Goal: Information Seeking & Learning: Learn about a topic

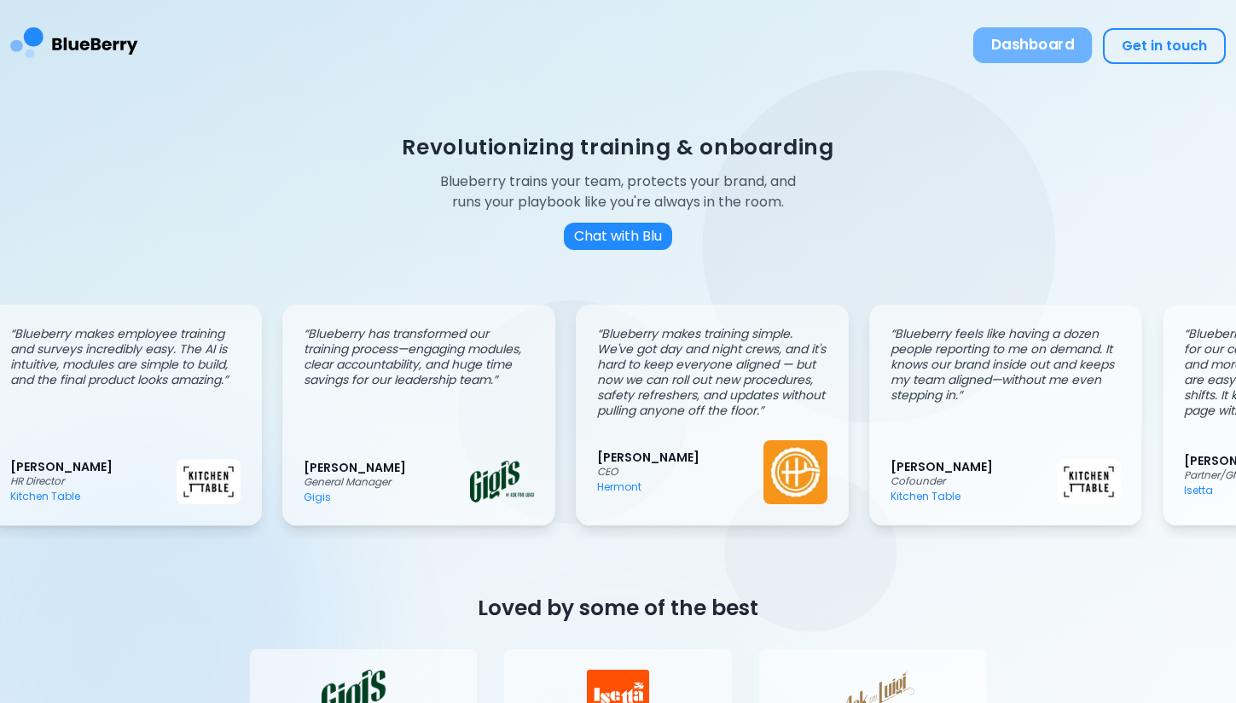
scroll to position [0, 27]
click at [1032, 51] on button "Dashboard" at bounding box center [1033, 45] width 119 height 36
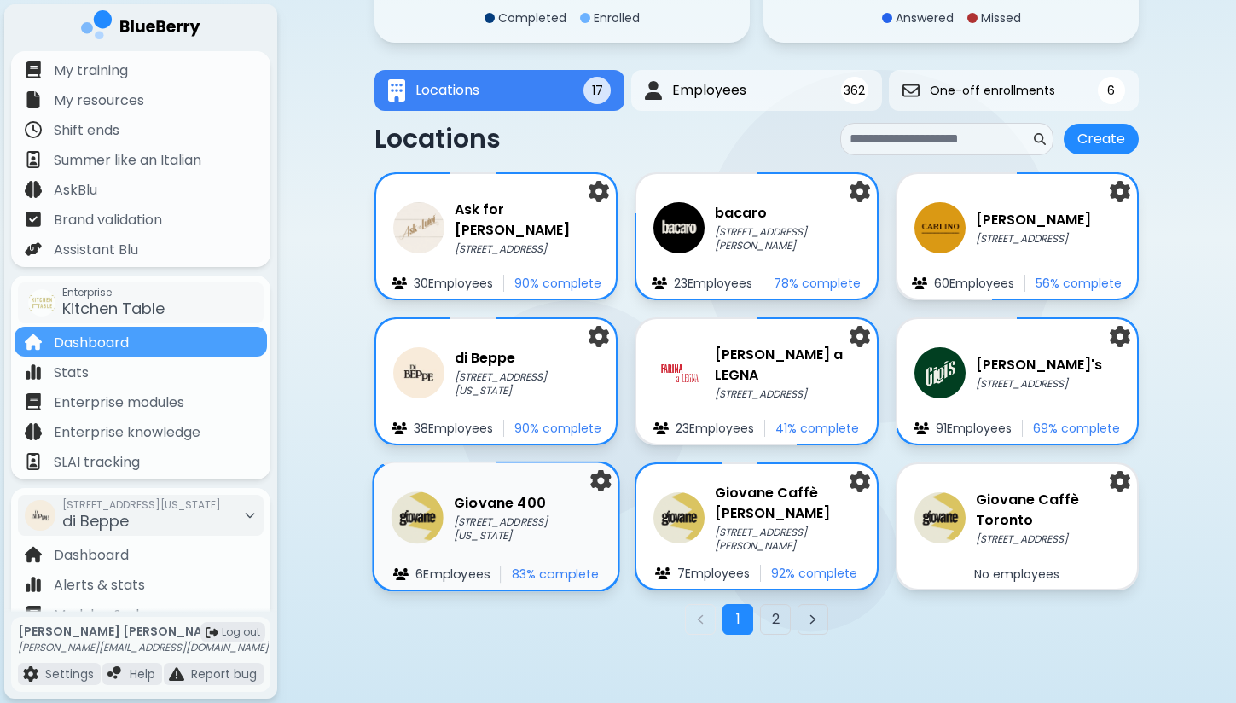
scroll to position [228, 0]
click at [404, 485] on div "Giovane [STREET_ADDRESS][US_STATE] Employee s 83 % complete" at bounding box center [496, 526] width 245 height 127
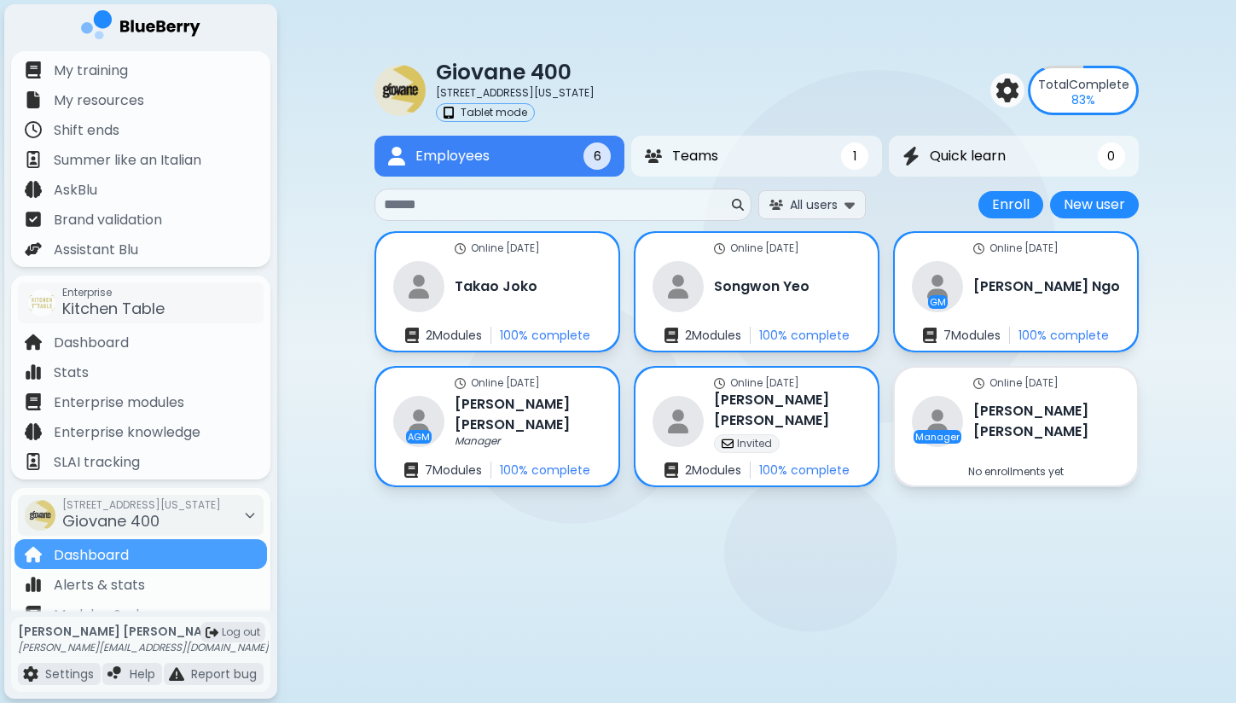
click at [1088, 95] on p "83 %" at bounding box center [1084, 99] width 24 height 15
click at [824, 154] on button "Teams 1" at bounding box center [756, 157] width 255 height 42
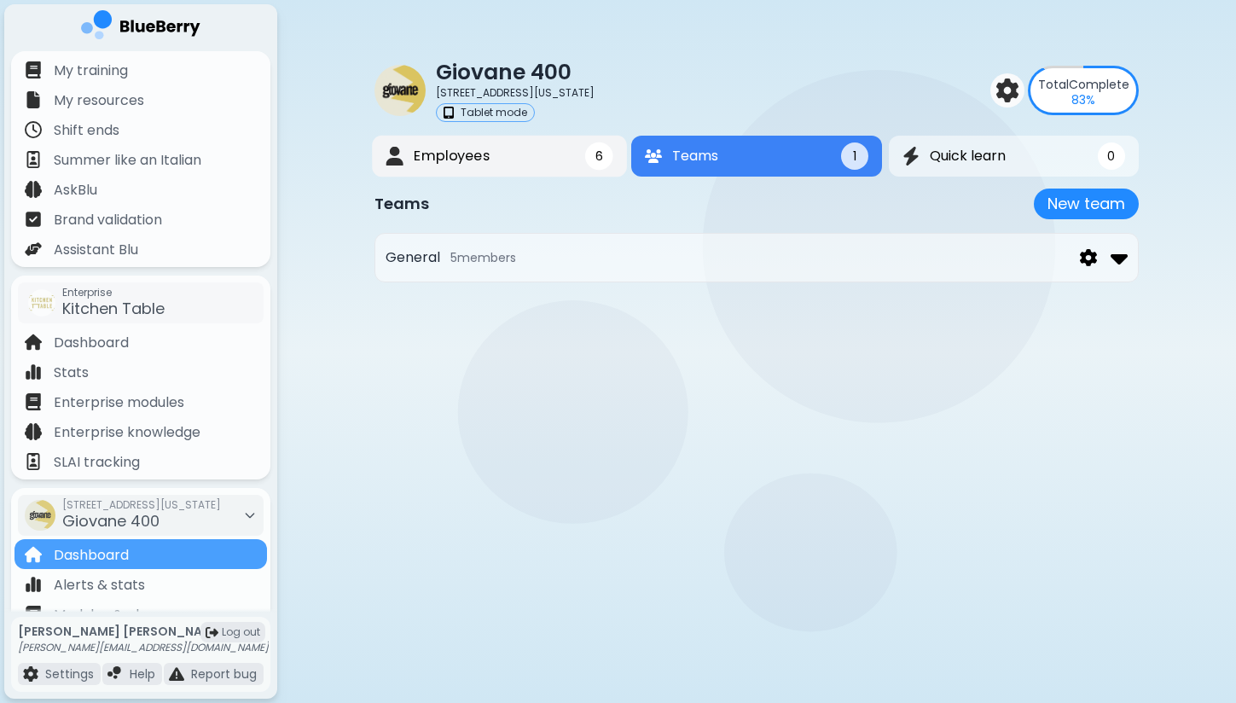
click at [533, 156] on button "Employees 6" at bounding box center [499, 157] width 255 height 42
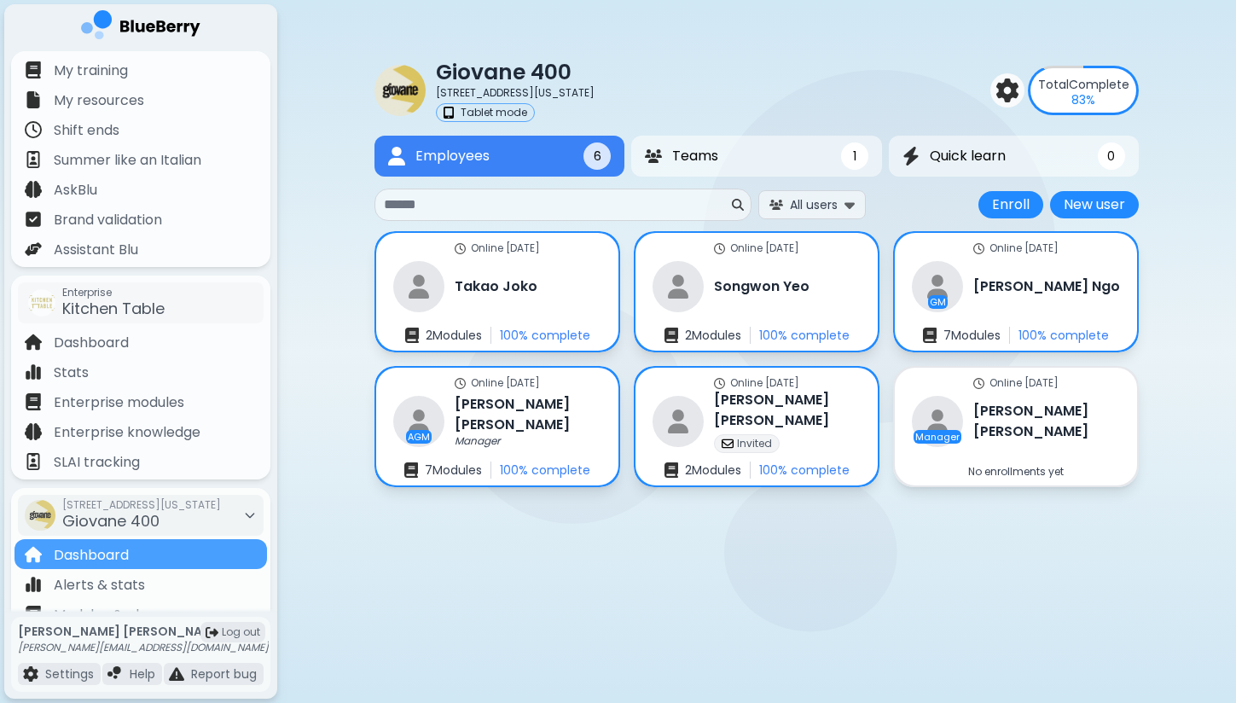
click at [1066, 78] on span "Total" at bounding box center [1053, 84] width 31 height 17
click at [1006, 90] on img at bounding box center [1008, 90] width 24 height 24
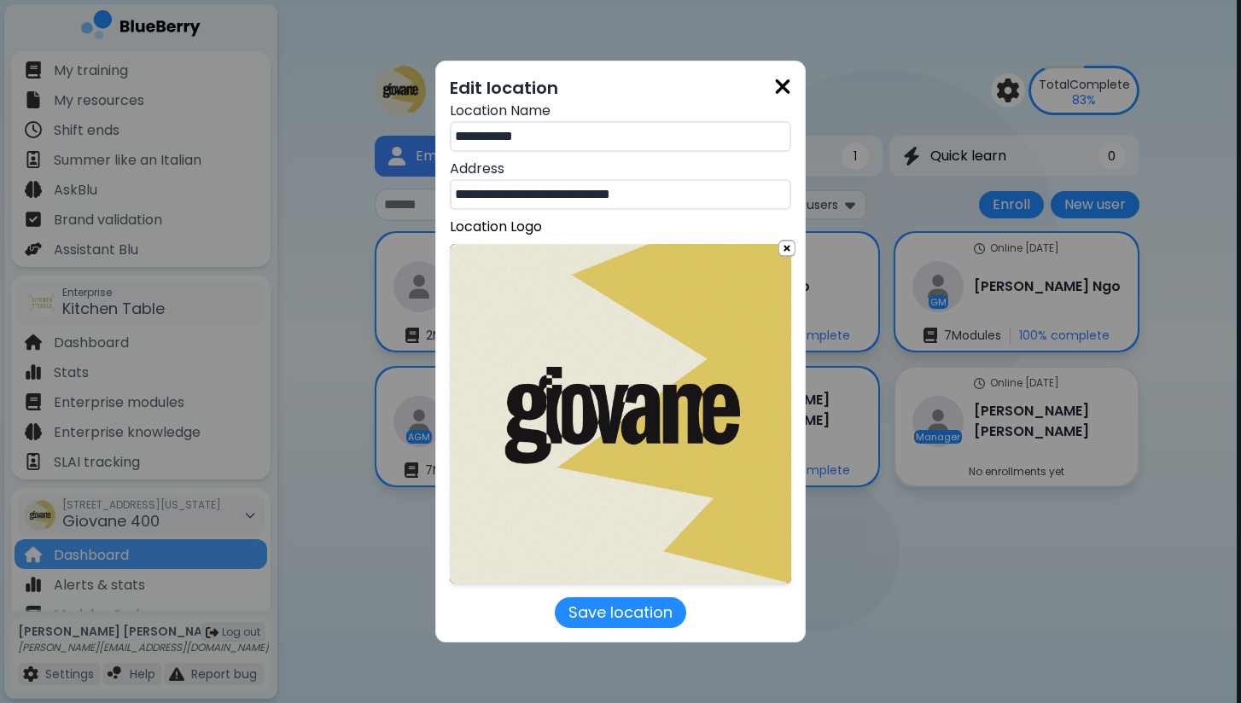
click at [789, 85] on img at bounding box center [782, 86] width 17 height 23
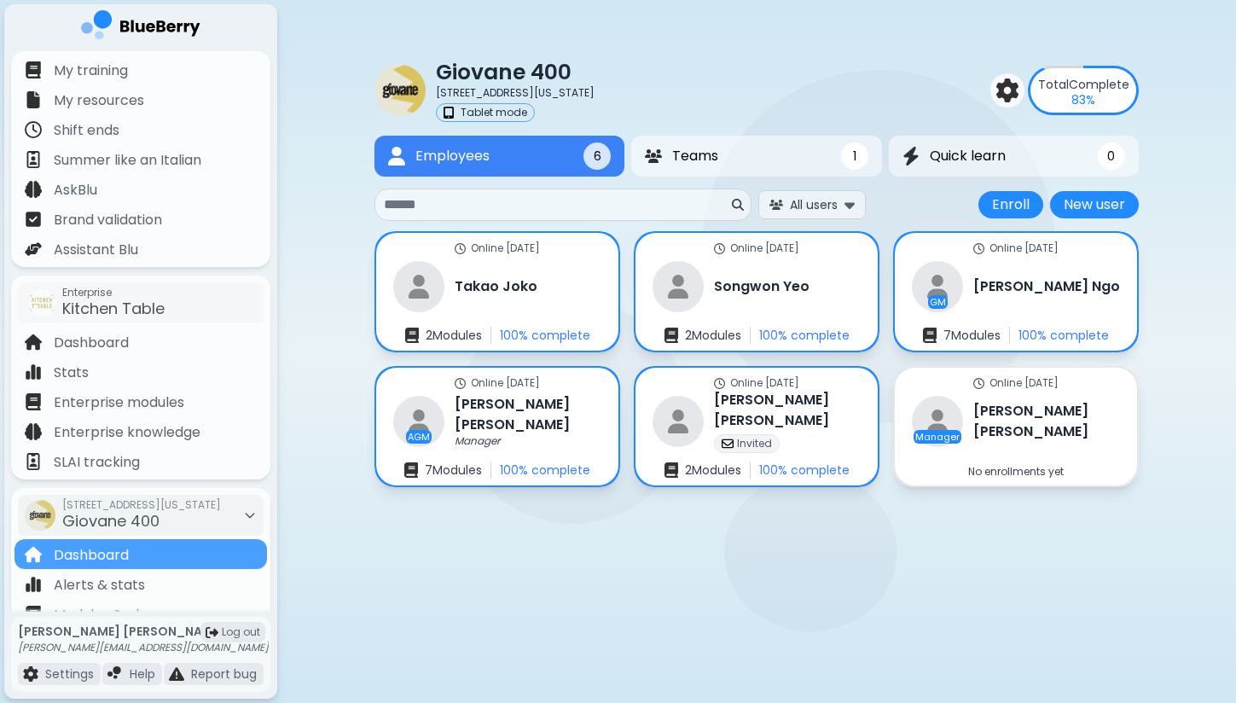
click at [292, 212] on div "Giovane [STREET_ADDRESS][US_STATE] Tablet mode Total Complete 83 % Employees 6 …" at bounding box center [756, 264] width 959 height 528
click at [1015, 90] on img at bounding box center [1008, 90] width 24 height 24
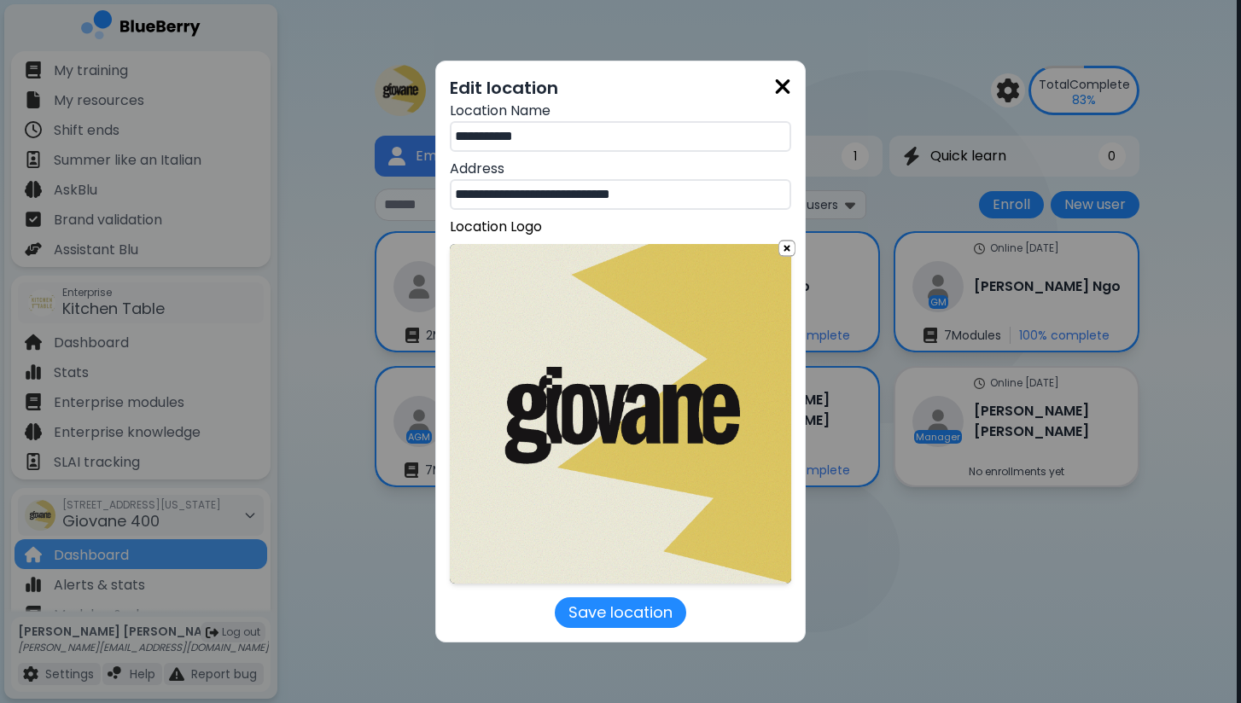
click at [785, 88] on img at bounding box center [782, 86] width 17 height 23
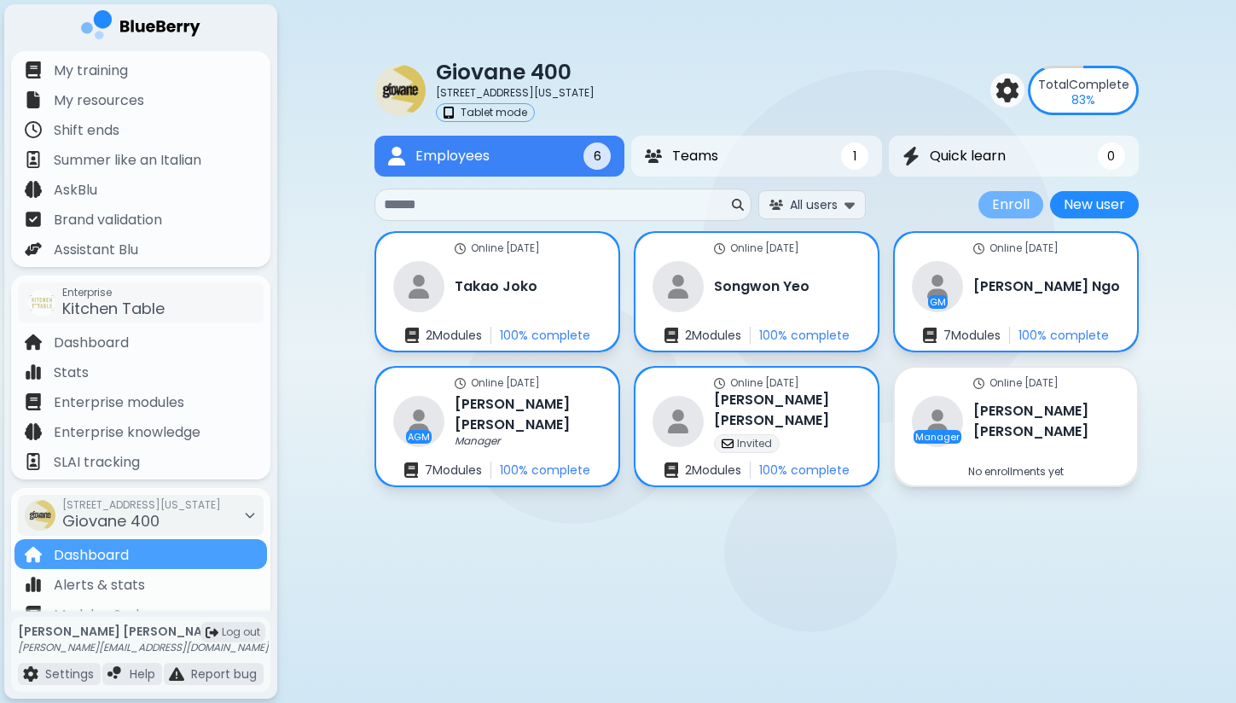
click at [1018, 212] on button "Enroll" at bounding box center [1011, 204] width 65 height 27
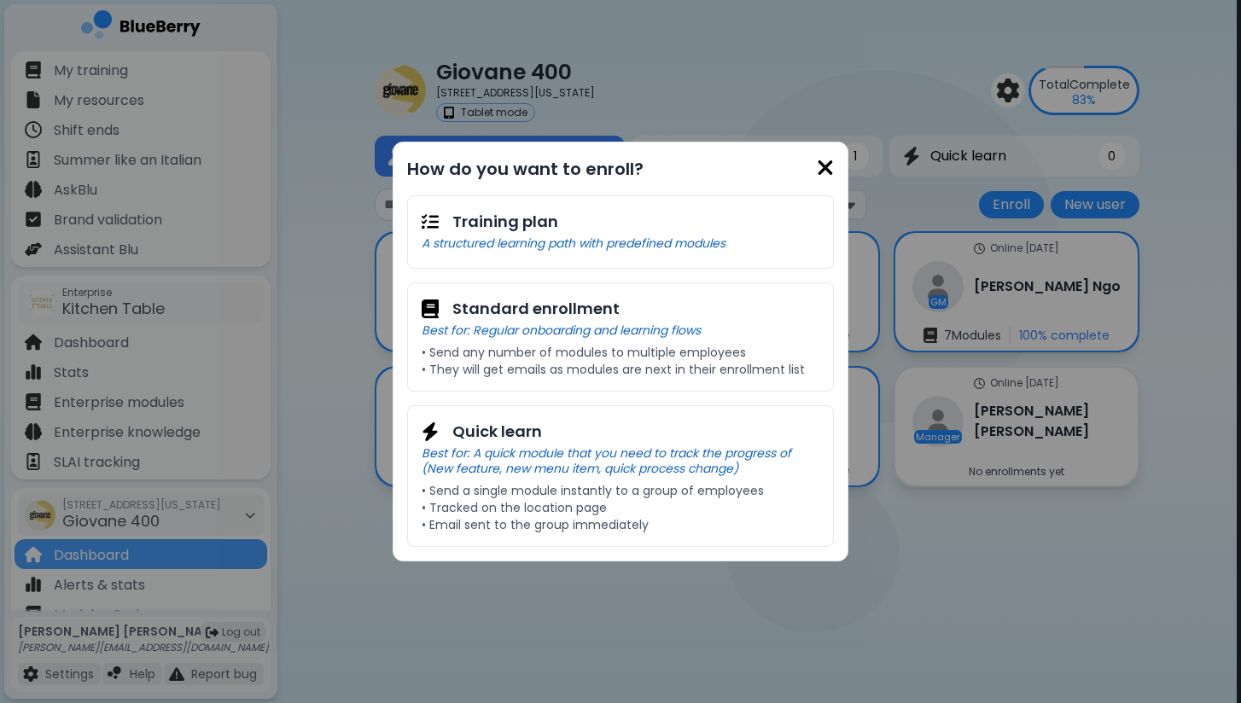
click at [813, 169] on div "How do you want to enroll?" at bounding box center [617, 169] width 420 height 26
click at [827, 169] on img at bounding box center [825, 167] width 17 height 23
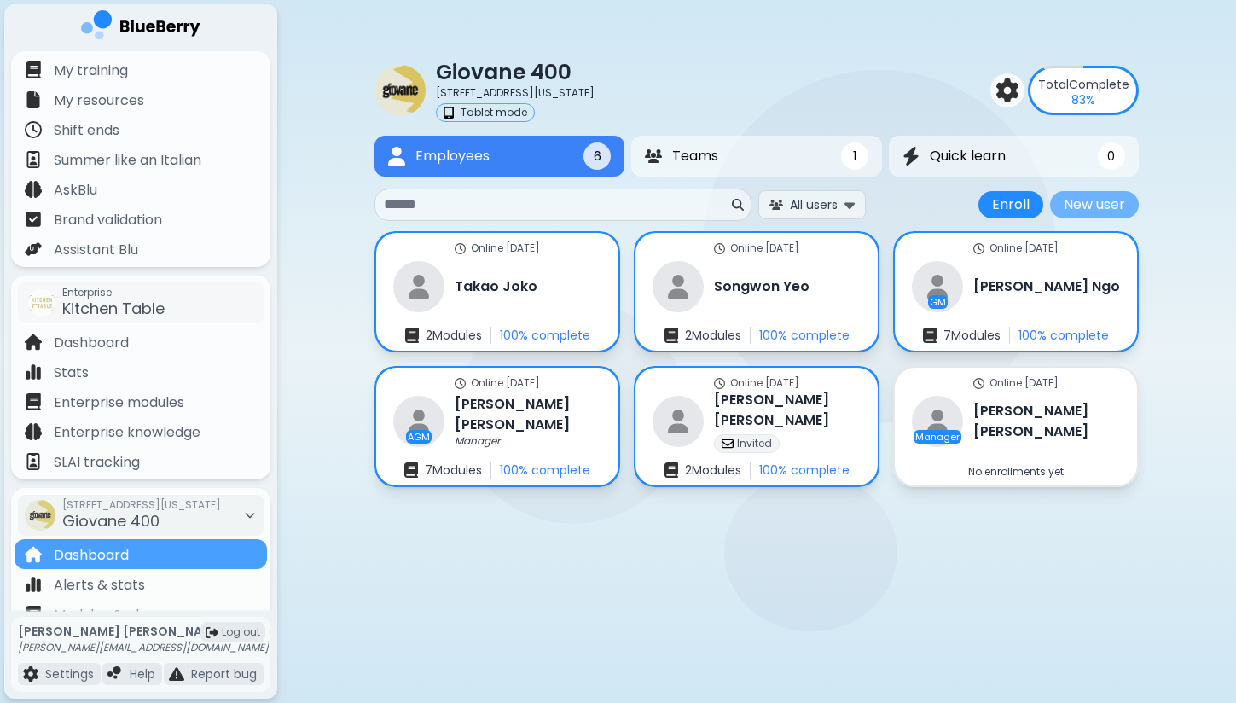
click at [1090, 200] on button "New user" at bounding box center [1094, 204] width 89 height 27
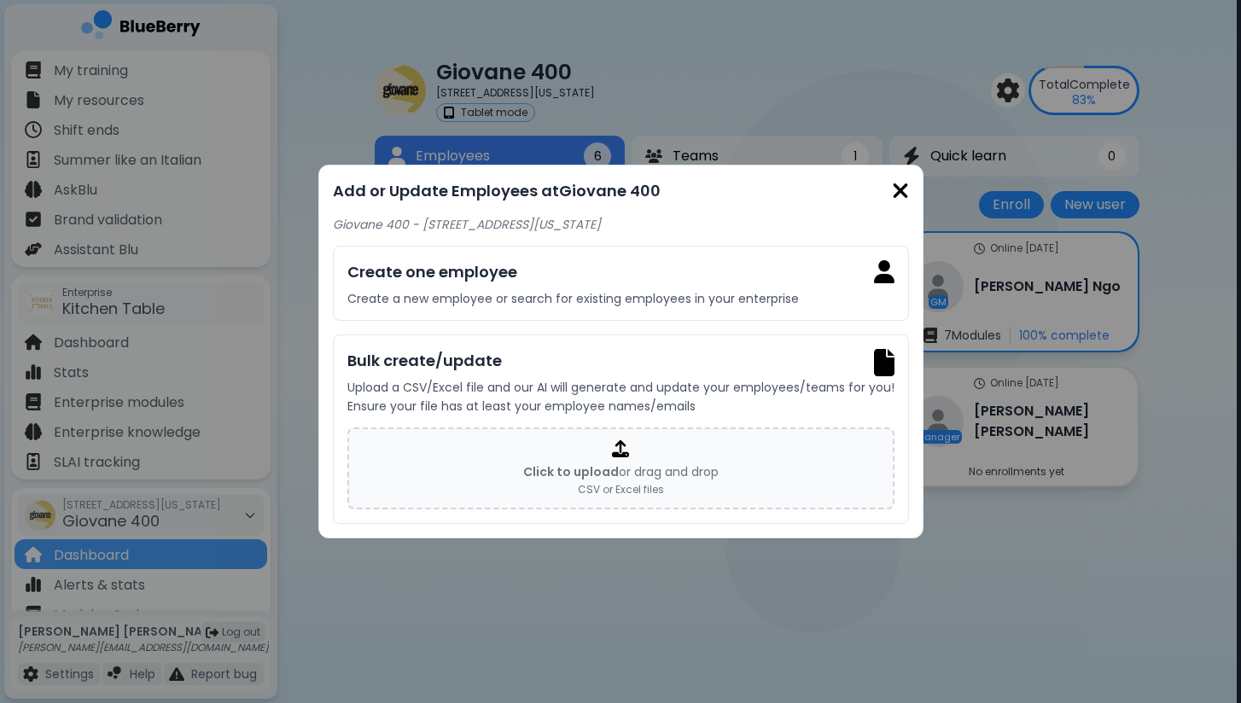
click at [897, 193] on img at bounding box center [900, 190] width 17 height 23
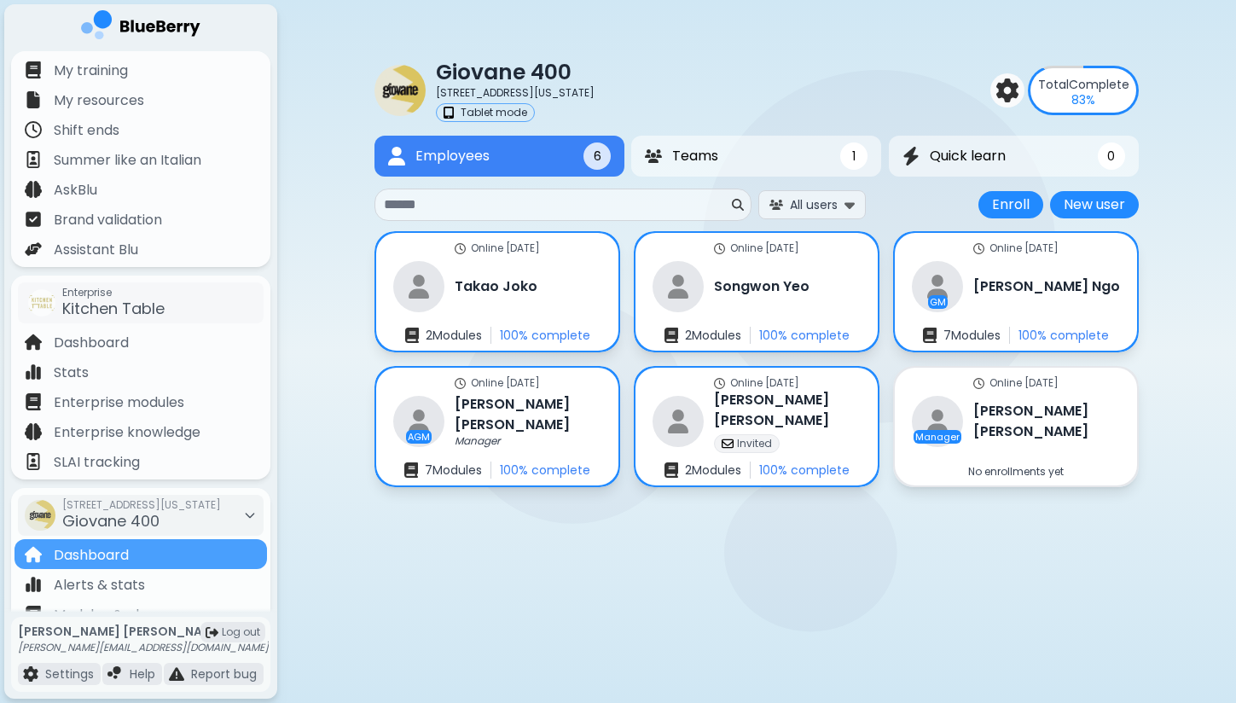
click at [777, 96] on div "Giovane [STREET_ADDRESS][US_STATE] Tablet mode Total Complete 83 %" at bounding box center [757, 90] width 765 height 64
click at [480, 116] on p "Tablet mode" at bounding box center [494, 113] width 67 height 14
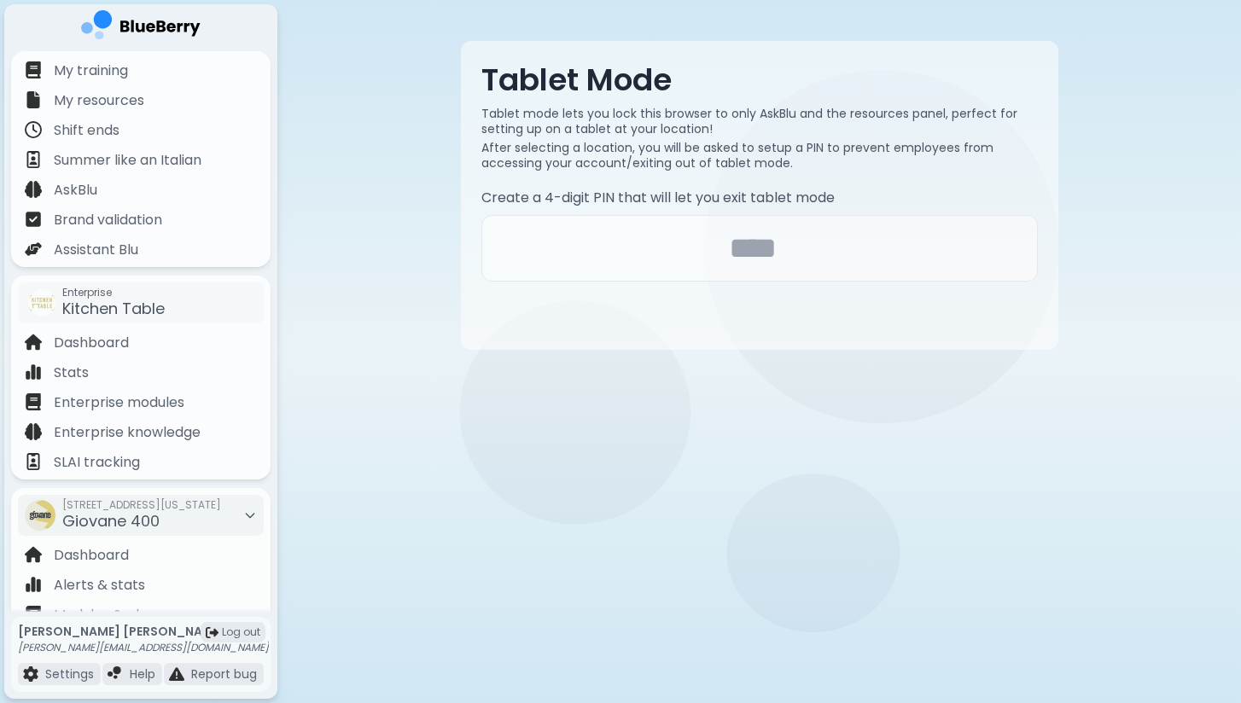
click at [377, 239] on div "Tablet Mode Tablet mode lets you lock this browser to only AskBlu and the resou…" at bounding box center [759, 195] width 765 height 391
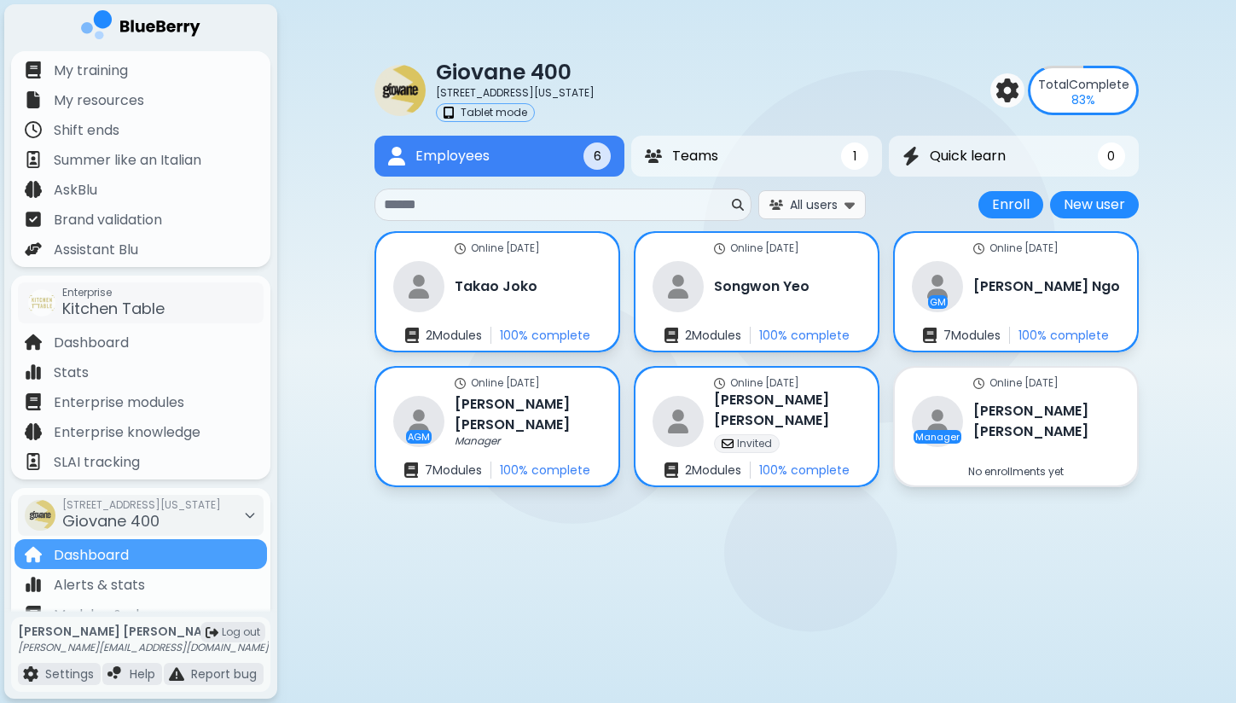
click at [809, 201] on span "All users" at bounding box center [814, 204] width 48 height 15
click at [798, 318] on button "Incomplete" at bounding box center [811, 309] width 126 height 29
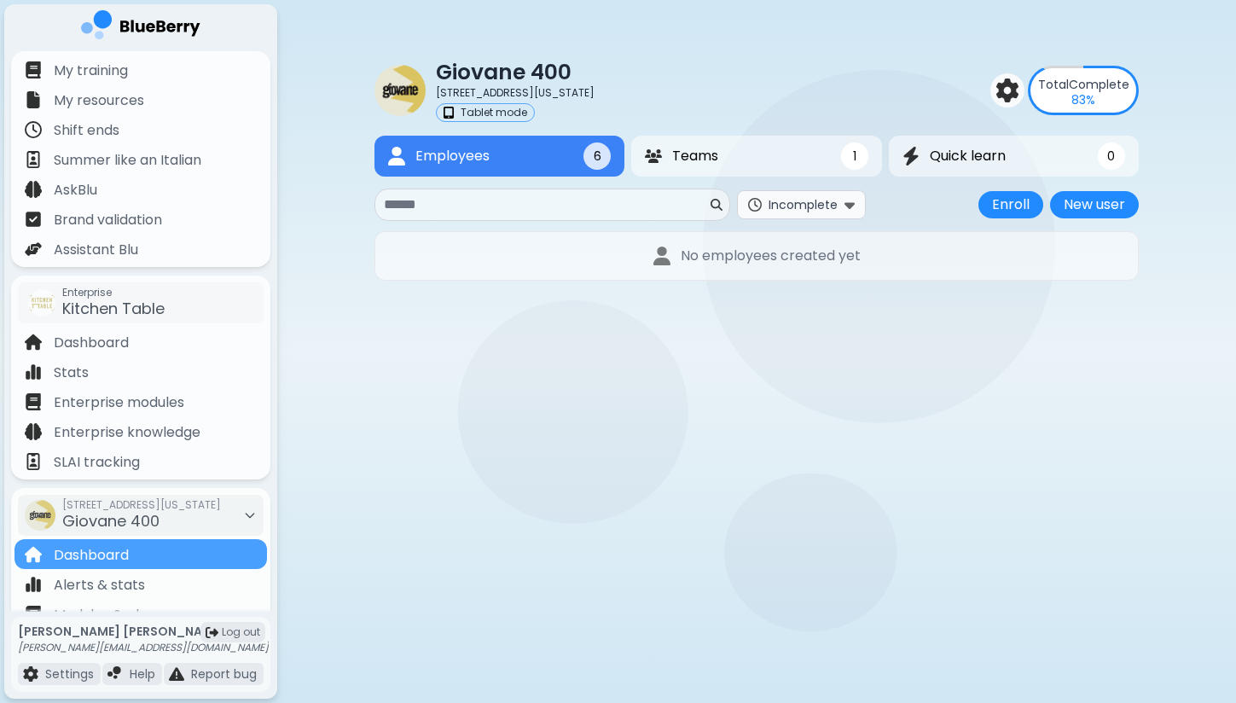
click at [807, 212] on span "Incomplete" at bounding box center [803, 204] width 69 height 15
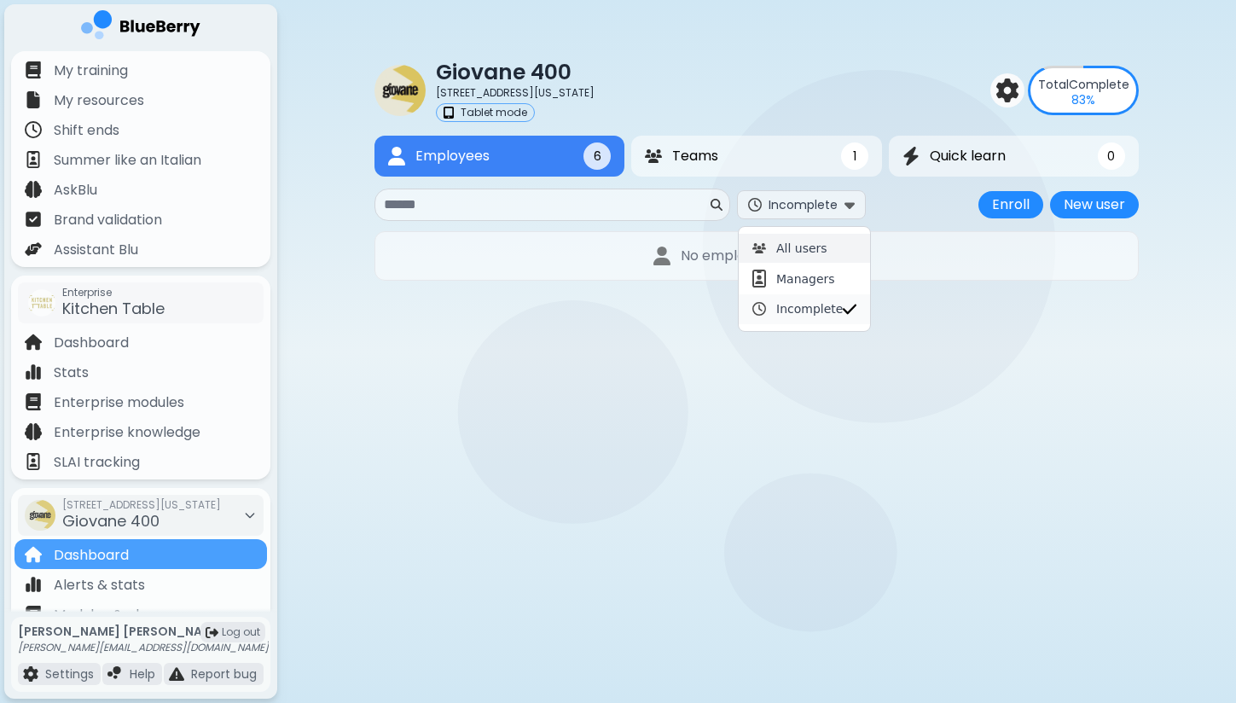
click at [805, 234] on button "All users" at bounding box center [804, 248] width 131 height 29
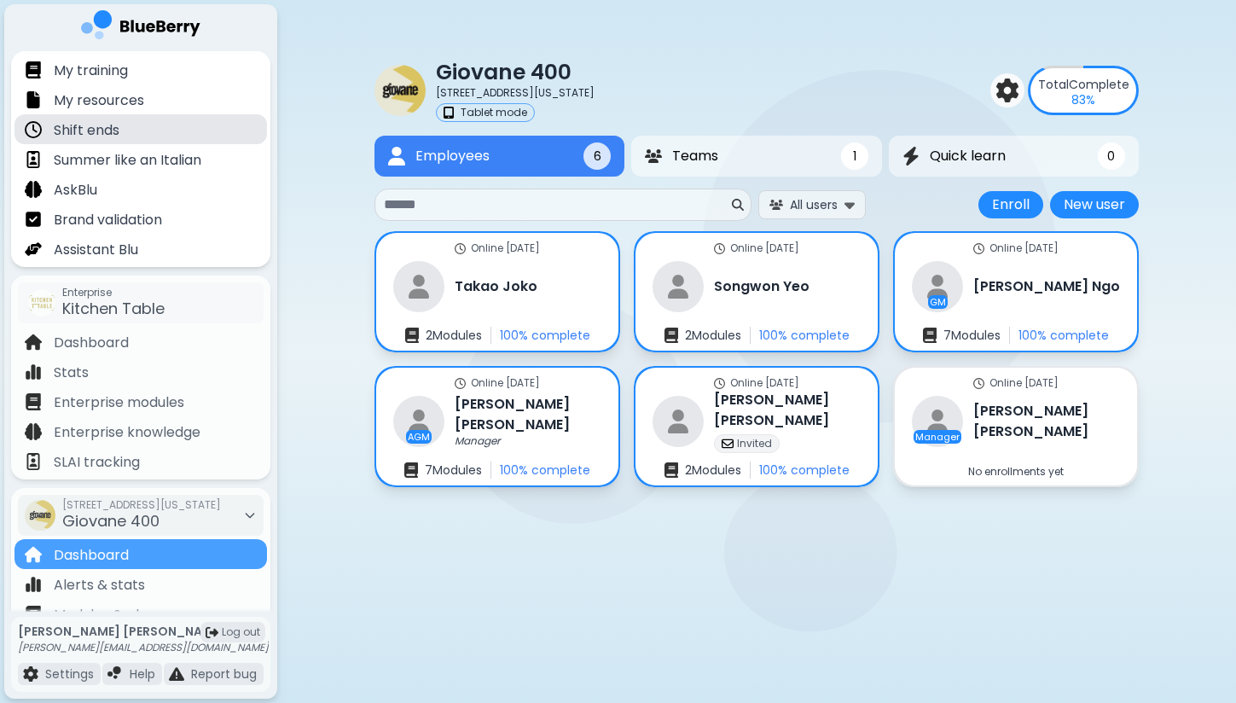
click at [170, 116] on div "Shift ends" at bounding box center [141, 129] width 253 height 30
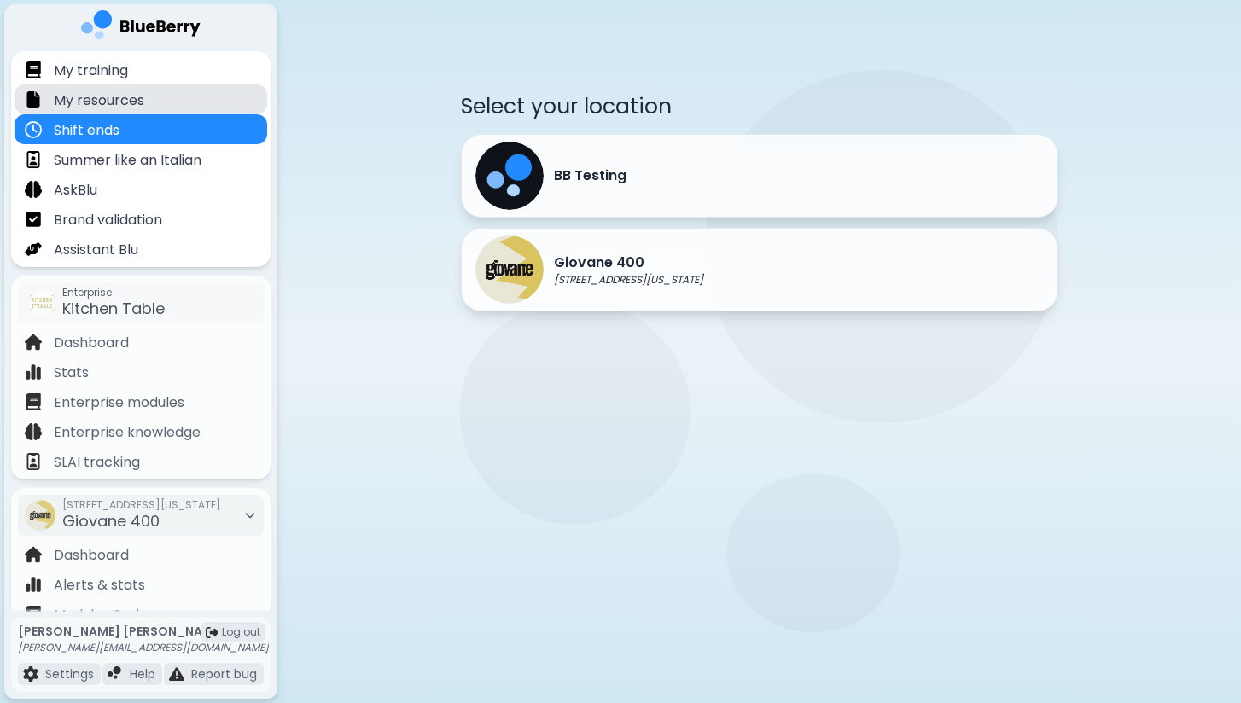
click at [170, 102] on div "My resources" at bounding box center [141, 99] width 253 height 30
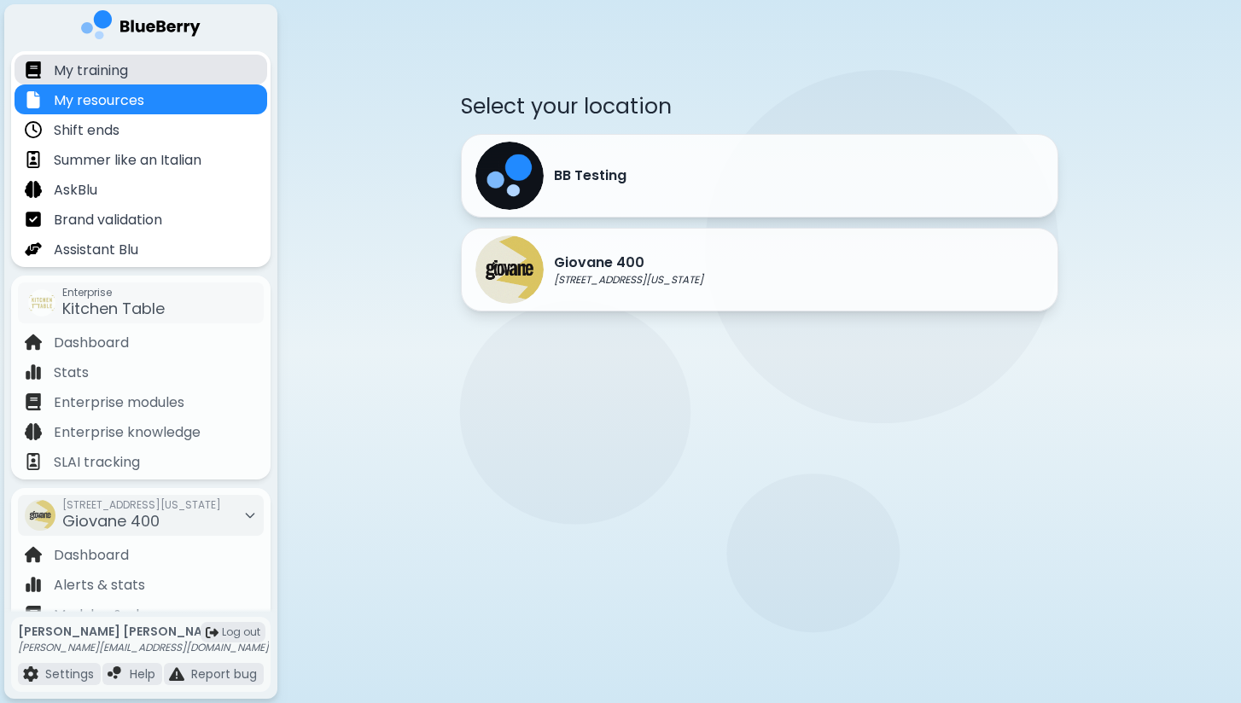
click at [181, 73] on div "My training" at bounding box center [141, 70] width 253 height 30
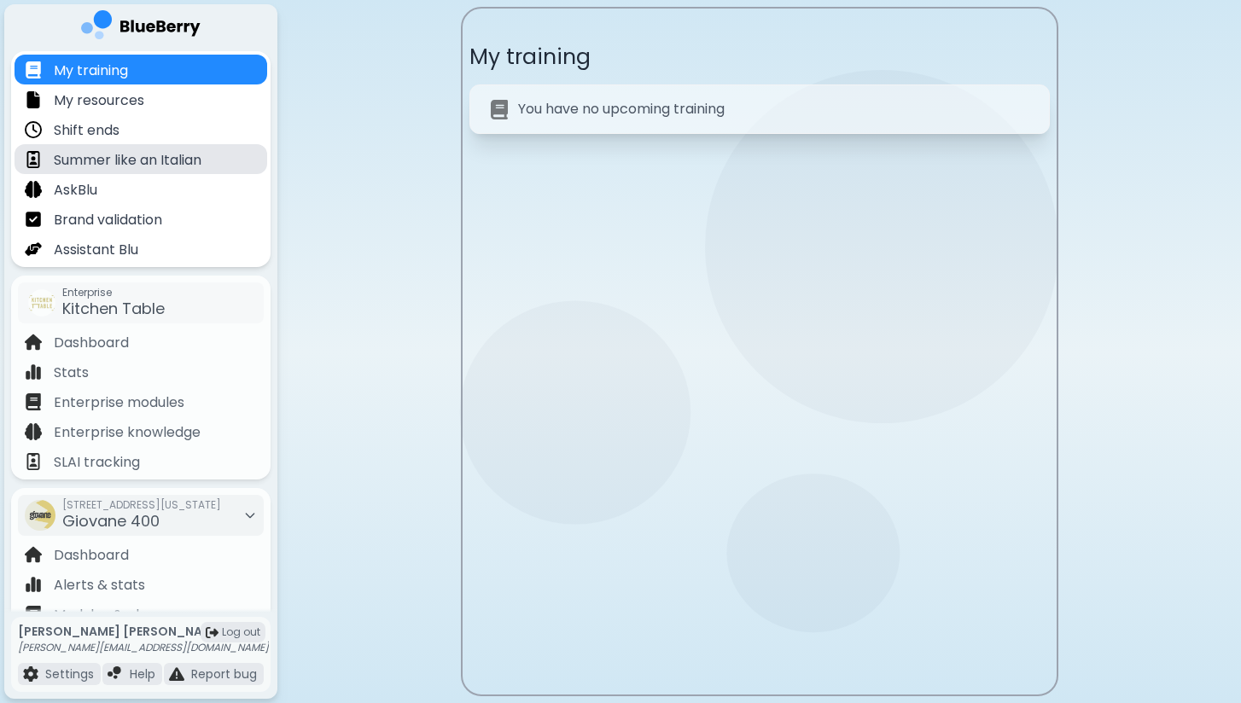
click at [154, 168] on p "Summer like an Italian" at bounding box center [128, 160] width 148 height 20
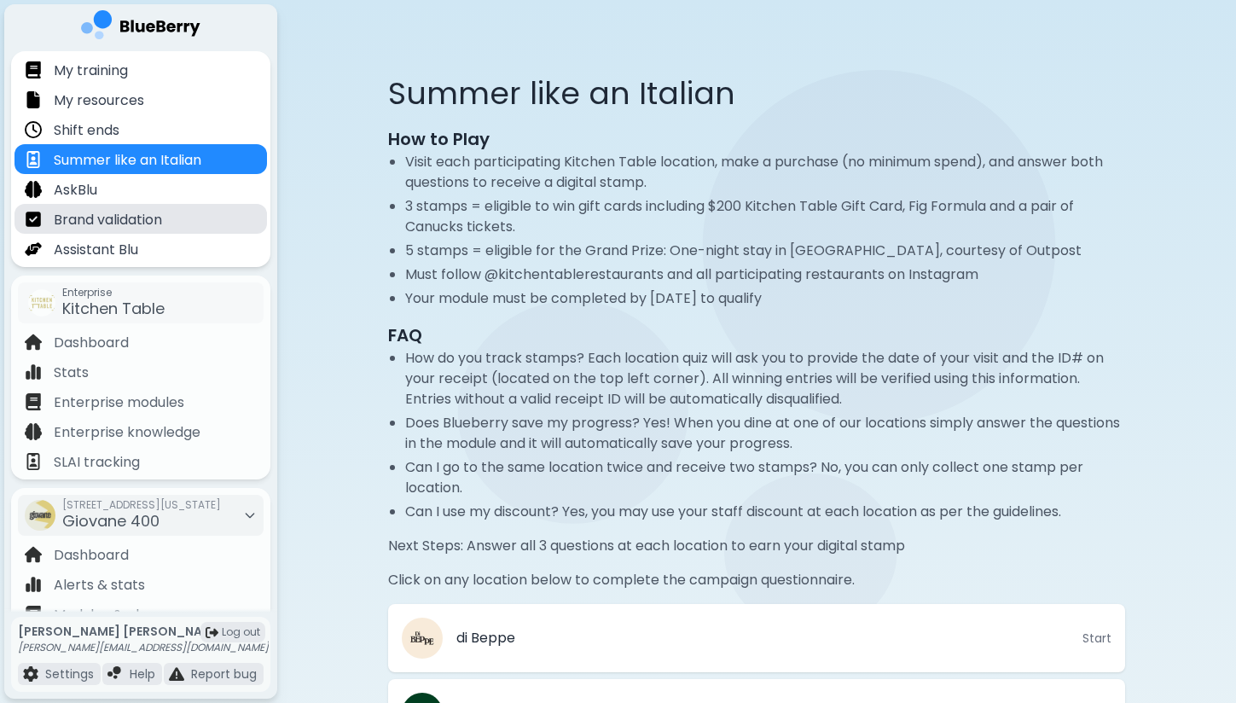
click at [151, 207] on div "Brand validation" at bounding box center [141, 219] width 253 height 30
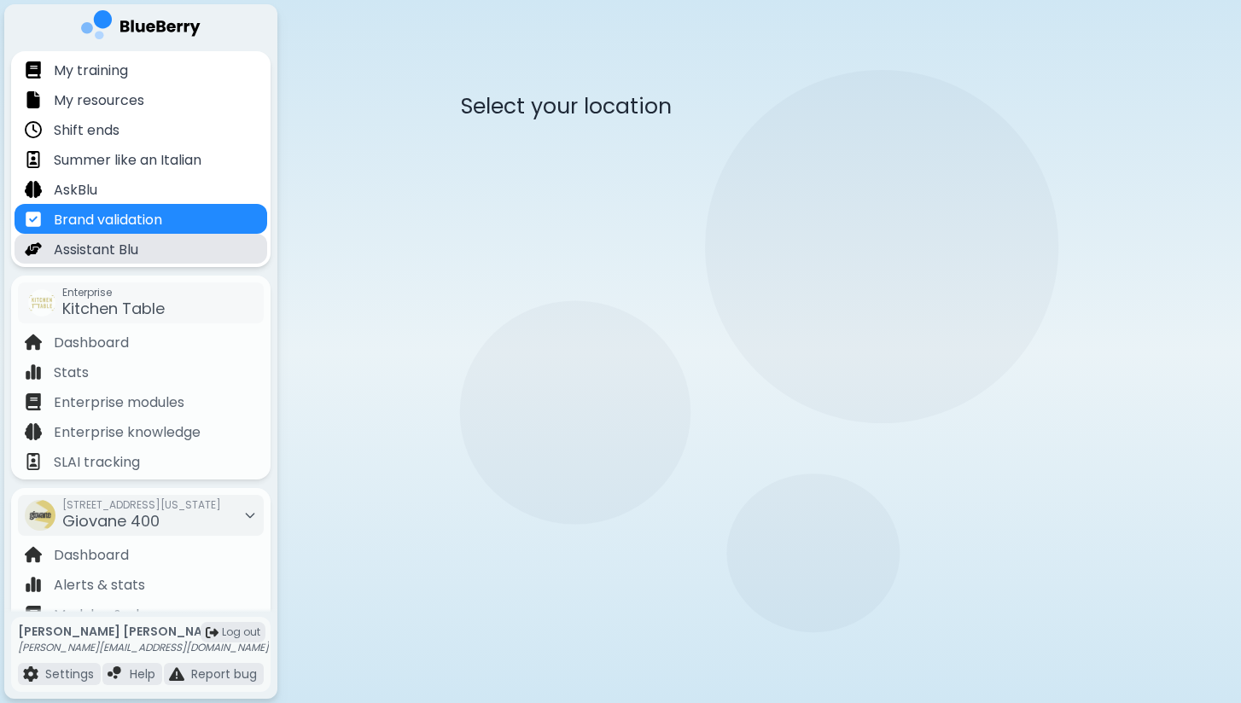
click at [163, 252] on div "Assistant Blu" at bounding box center [141, 249] width 253 height 30
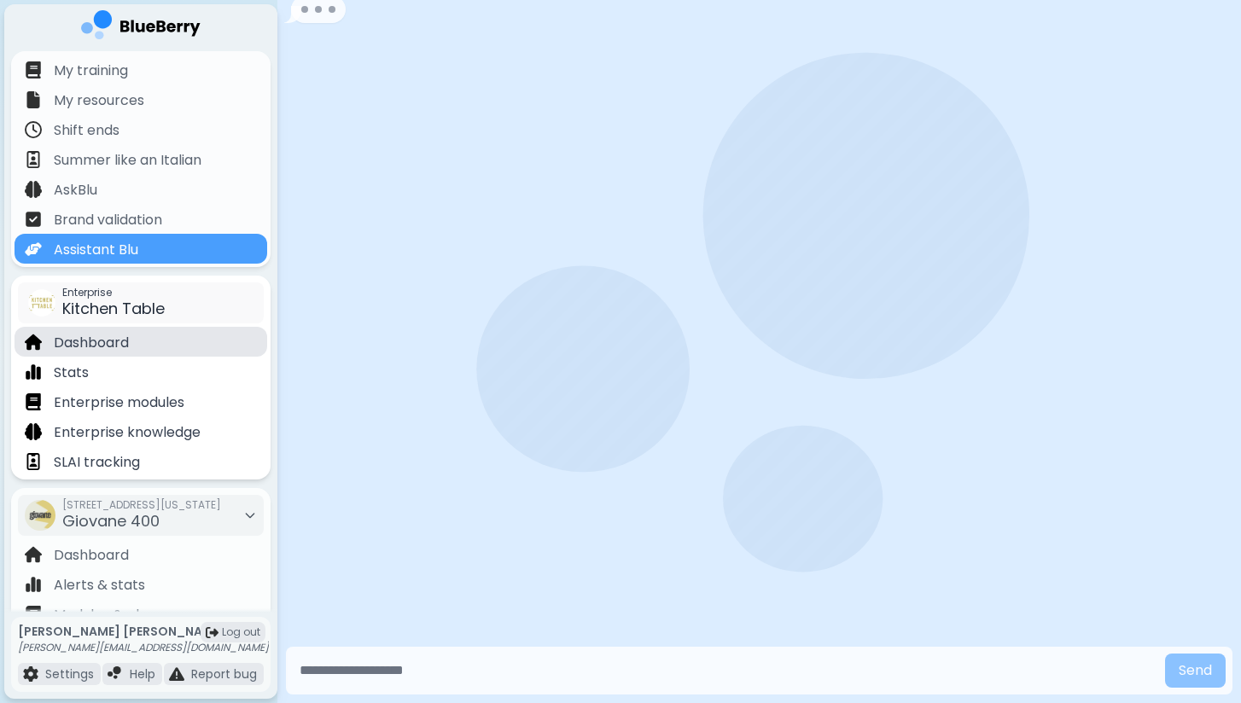
click at [184, 333] on div "Dashboard" at bounding box center [141, 342] width 253 height 30
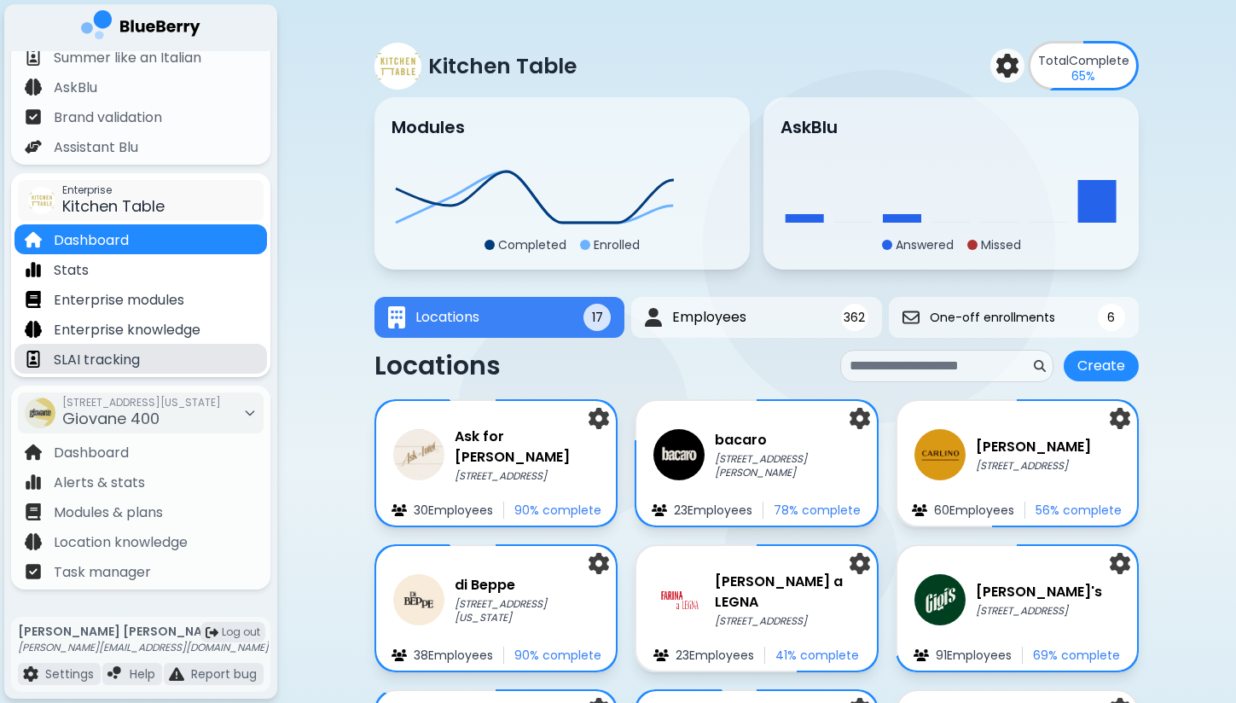
scroll to position [102, 0]
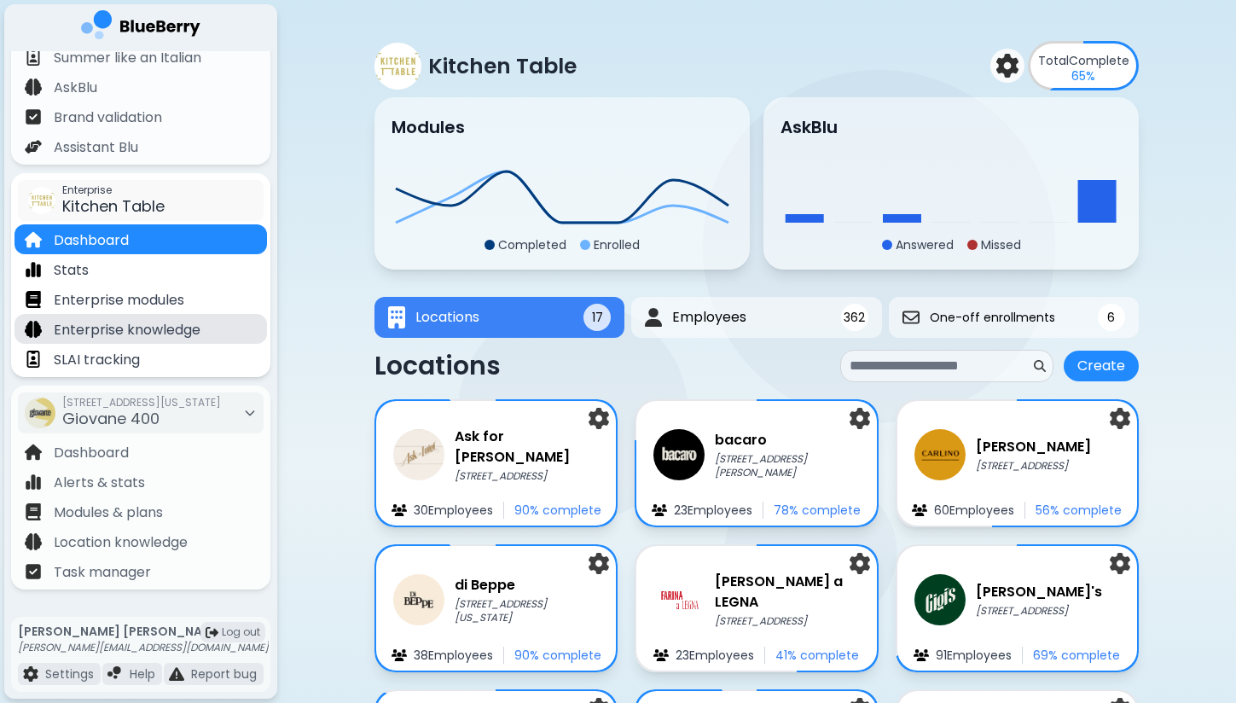
click at [182, 322] on p "Enterprise knowledge" at bounding box center [127, 330] width 147 height 20
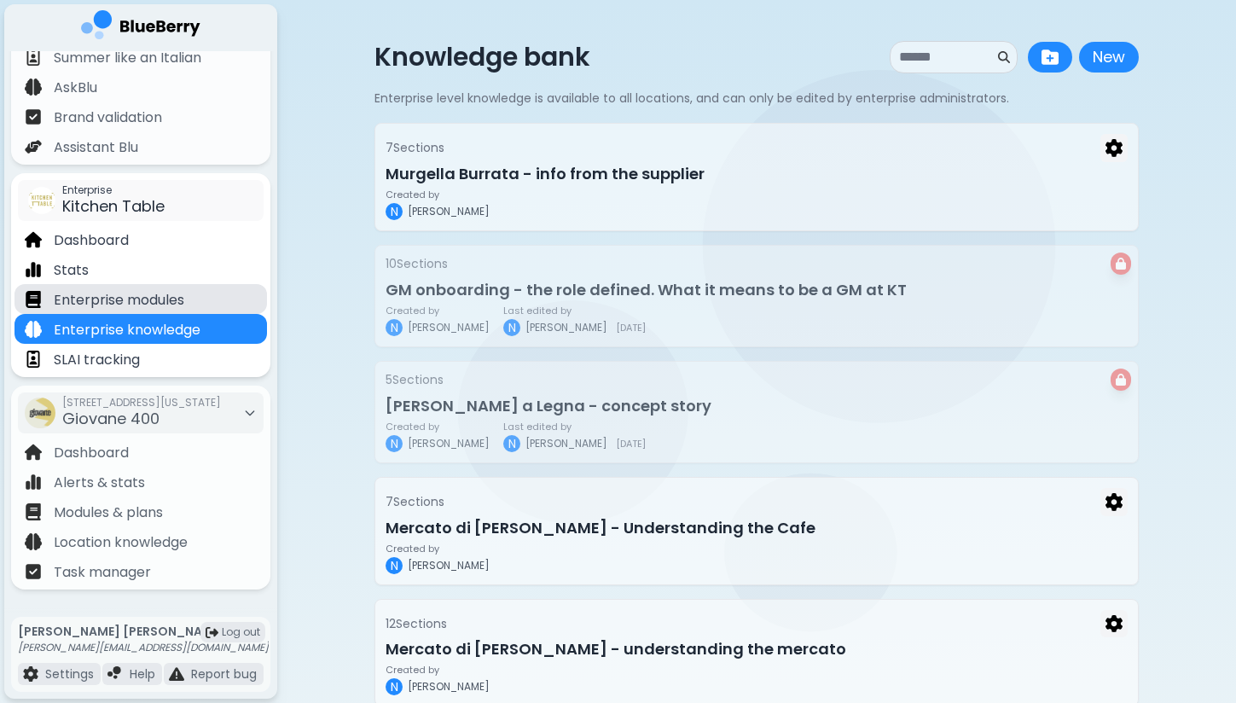
click at [159, 306] on p "Enterprise modules" at bounding box center [119, 300] width 131 height 20
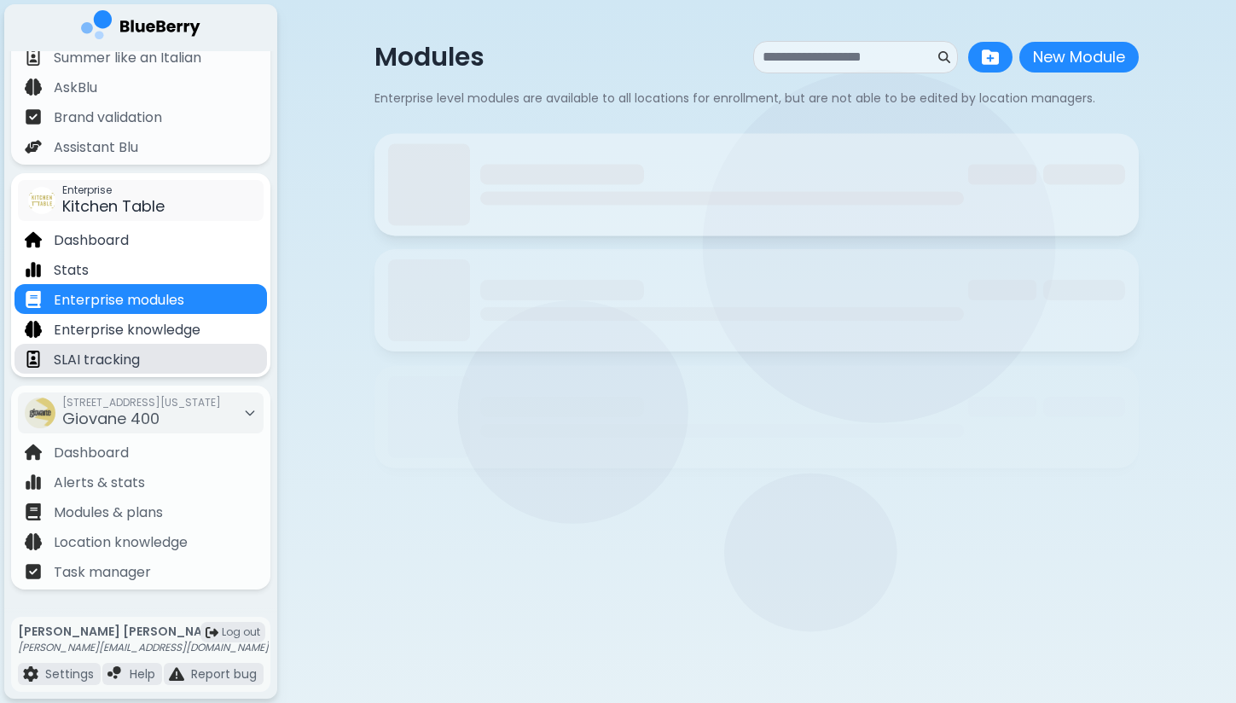
click at [133, 358] on p "SLAI tracking" at bounding box center [97, 360] width 86 height 20
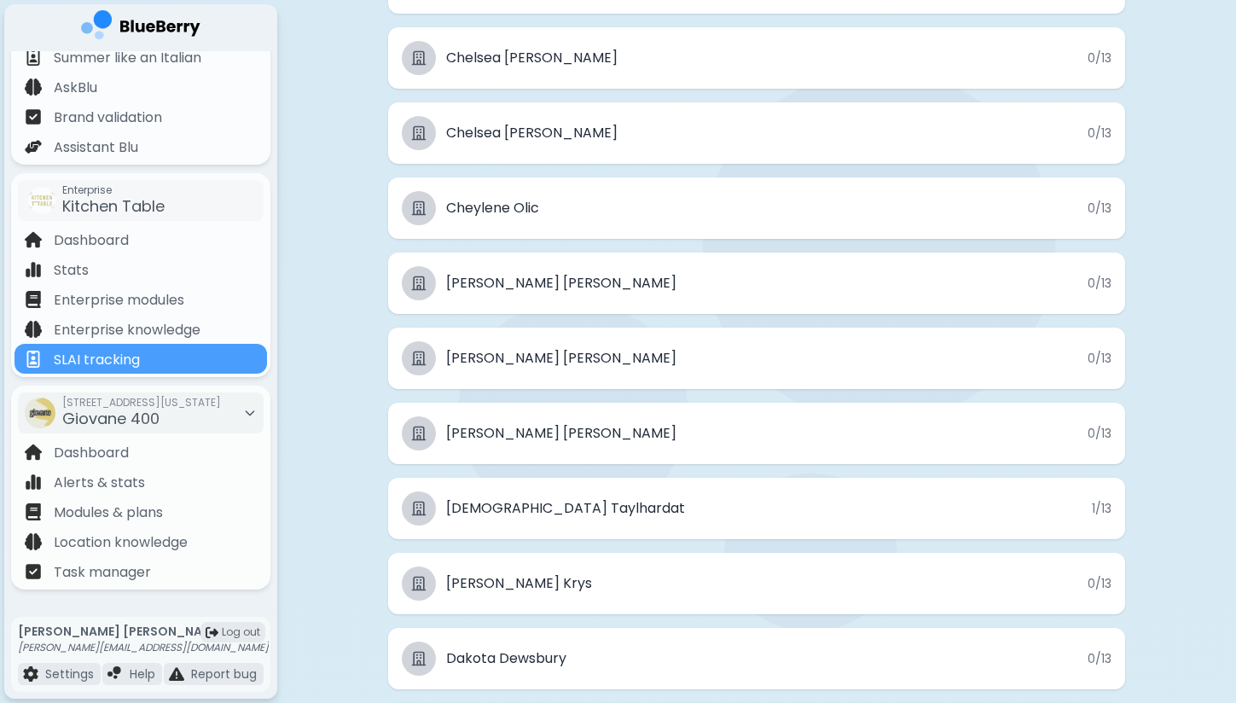
scroll to position [3946, 0]
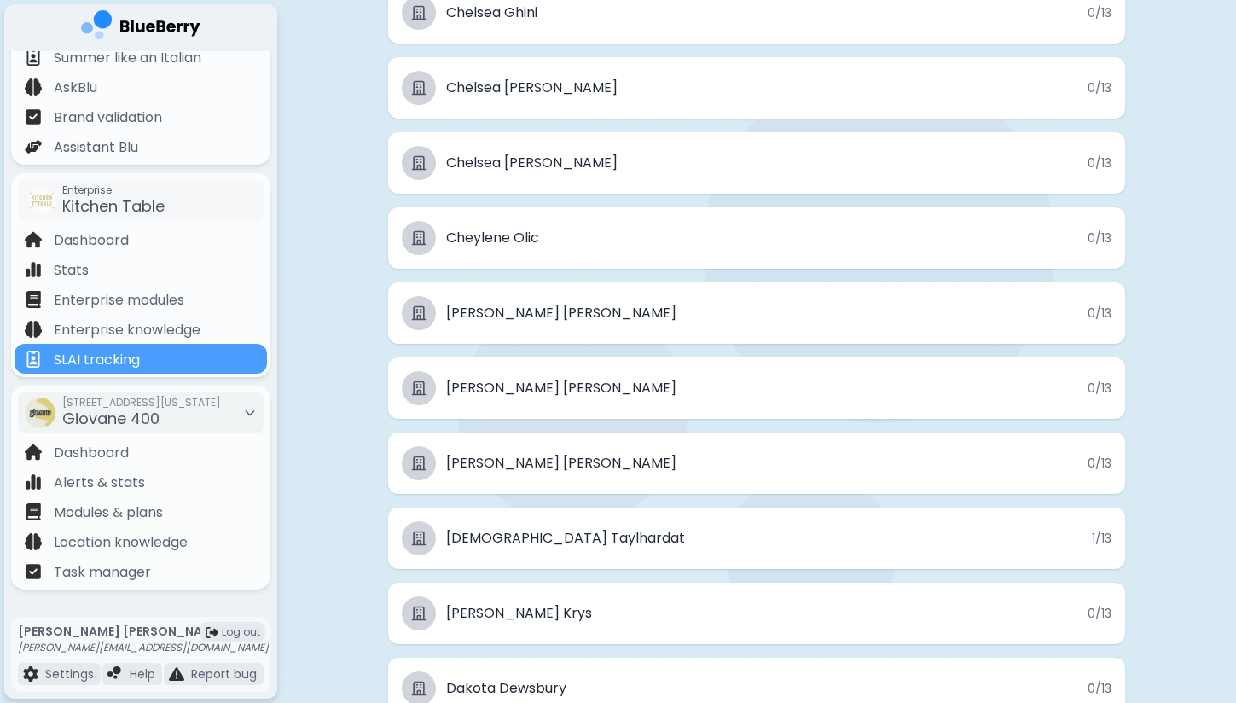
click at [497, 314] on span "[PERSON_NAME]" at bounding box center [561, 313] width 230 height 20
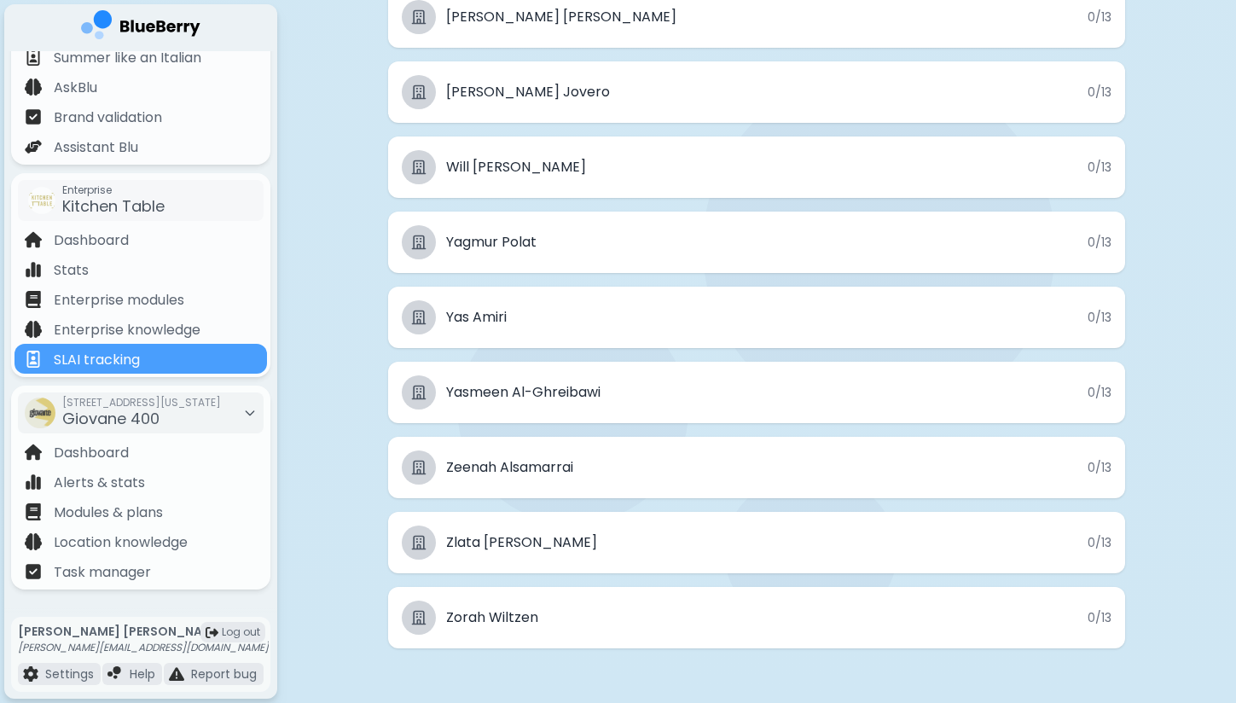
scroll to position [27627, 0]
click at [119, 456] on p "Dashboard" at bounding box center [91, 453] width 75 height 20
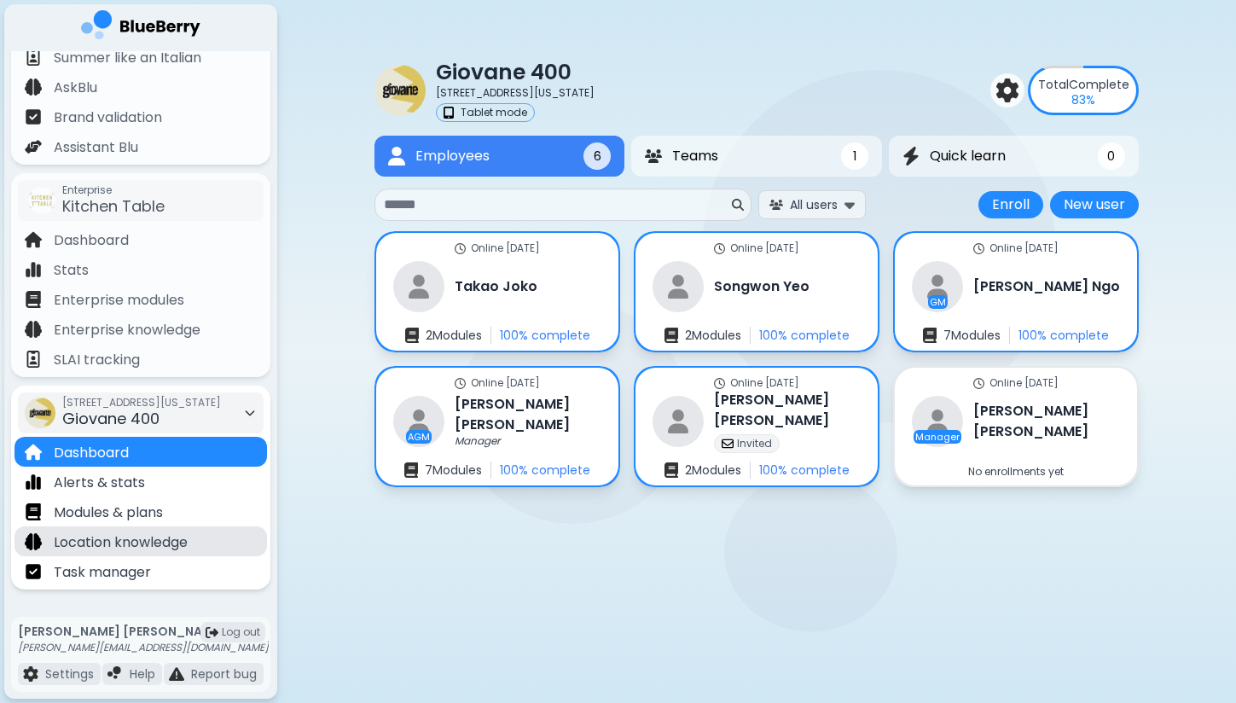
click at [111, 539] on p "Location knowledge" at bounding box center [121, 542] width 134 height 20
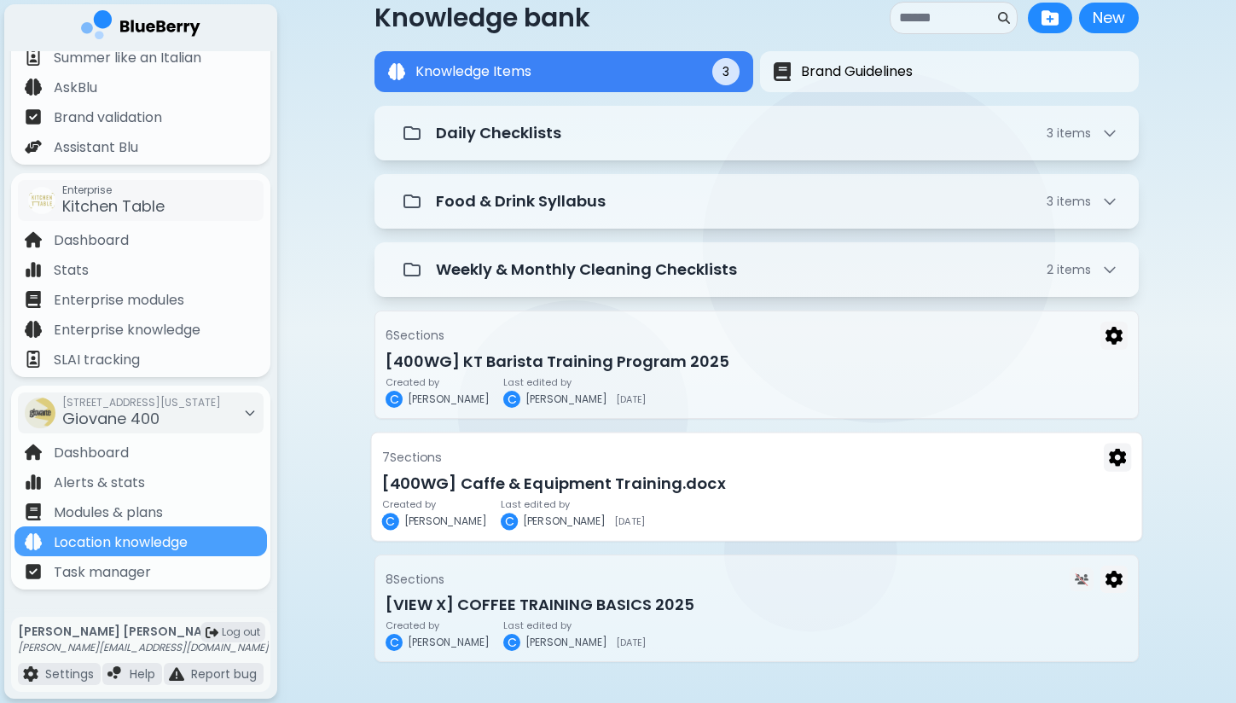
scroll to position [40, 0]
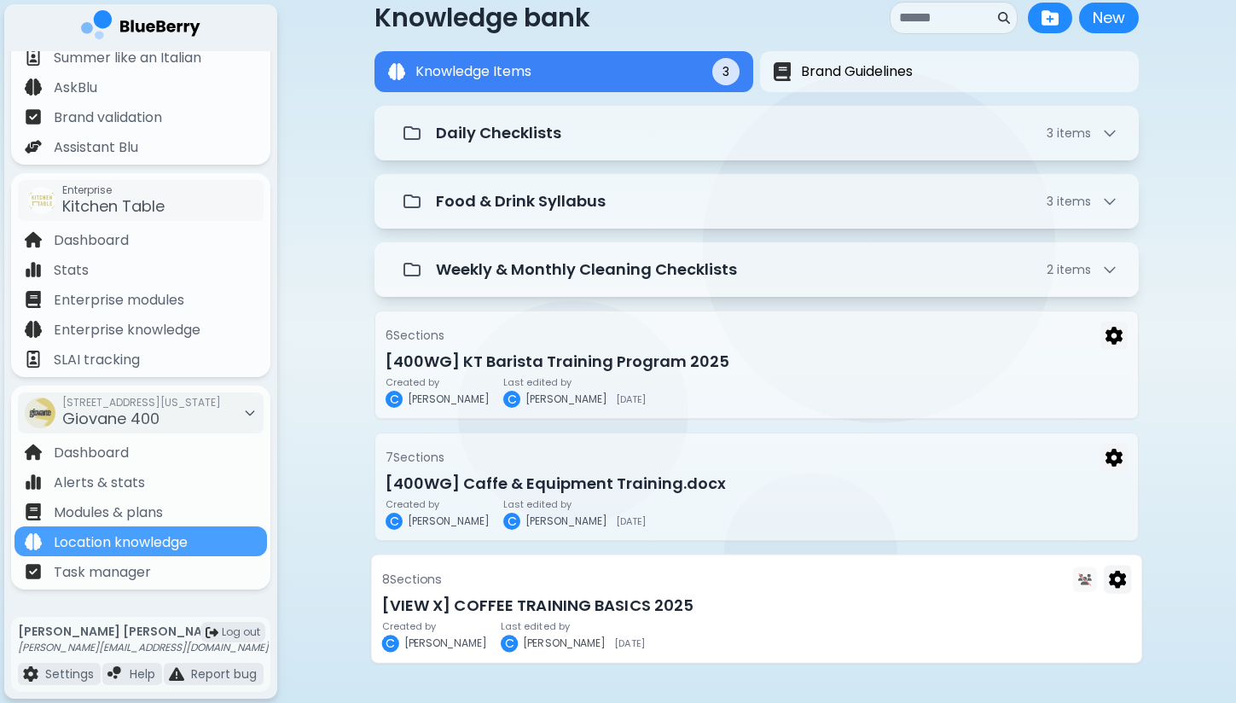
click at [549, 603] on h3 "[VIEW X] COFFEE TRAINING BASICS 2025" at bounding box center [757, 605] width 750 height 24
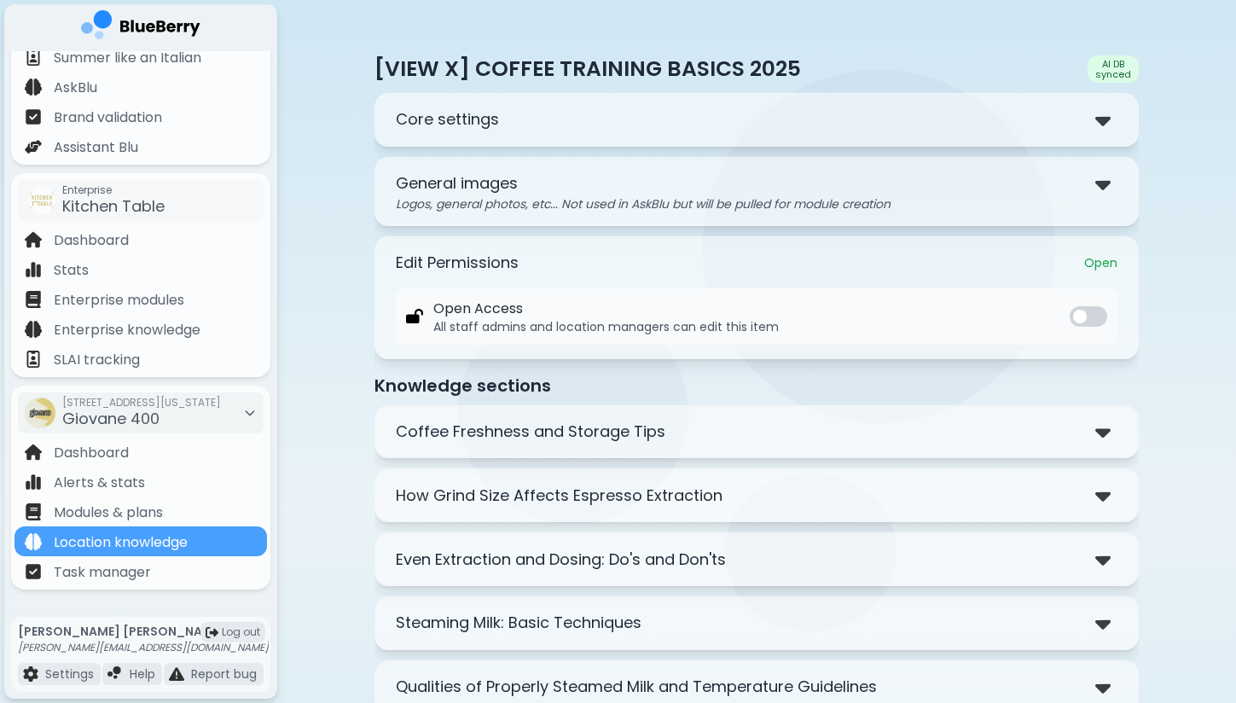
click at [648, 429] on p "Coffee Freshness and Storage Tips" at bounding box center [531, 432] width 270 height 24
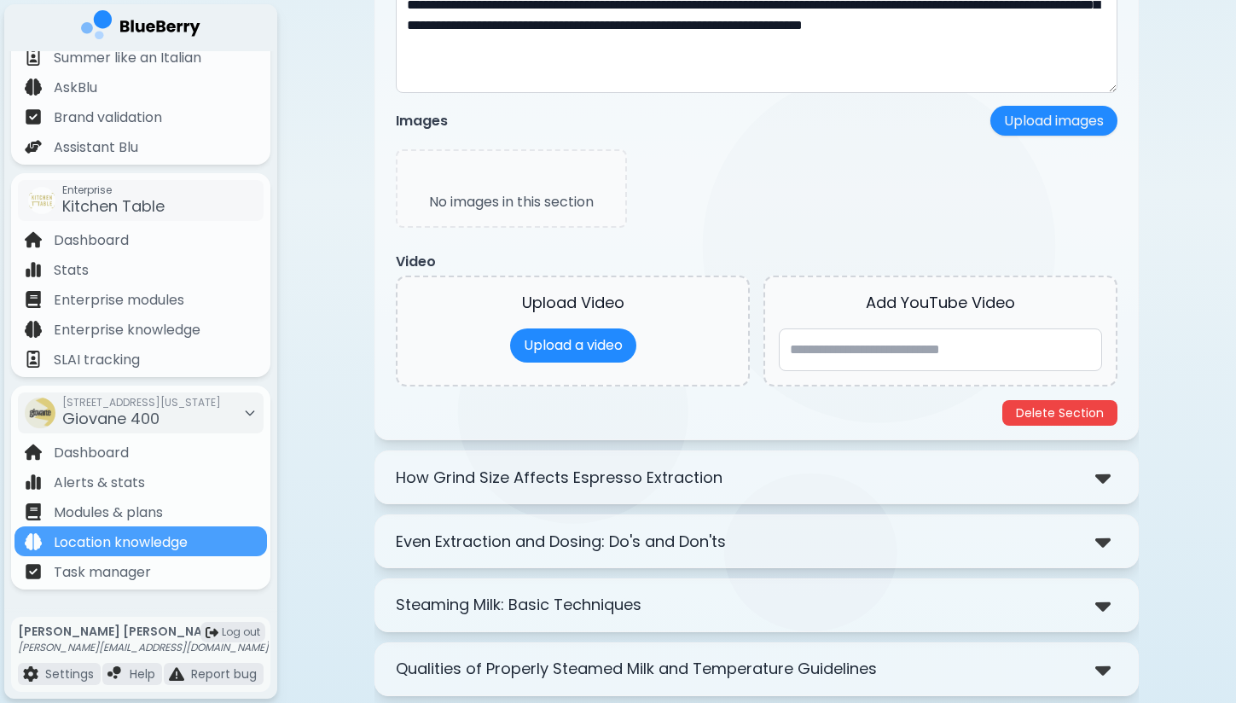
scroll to position [724, 0]
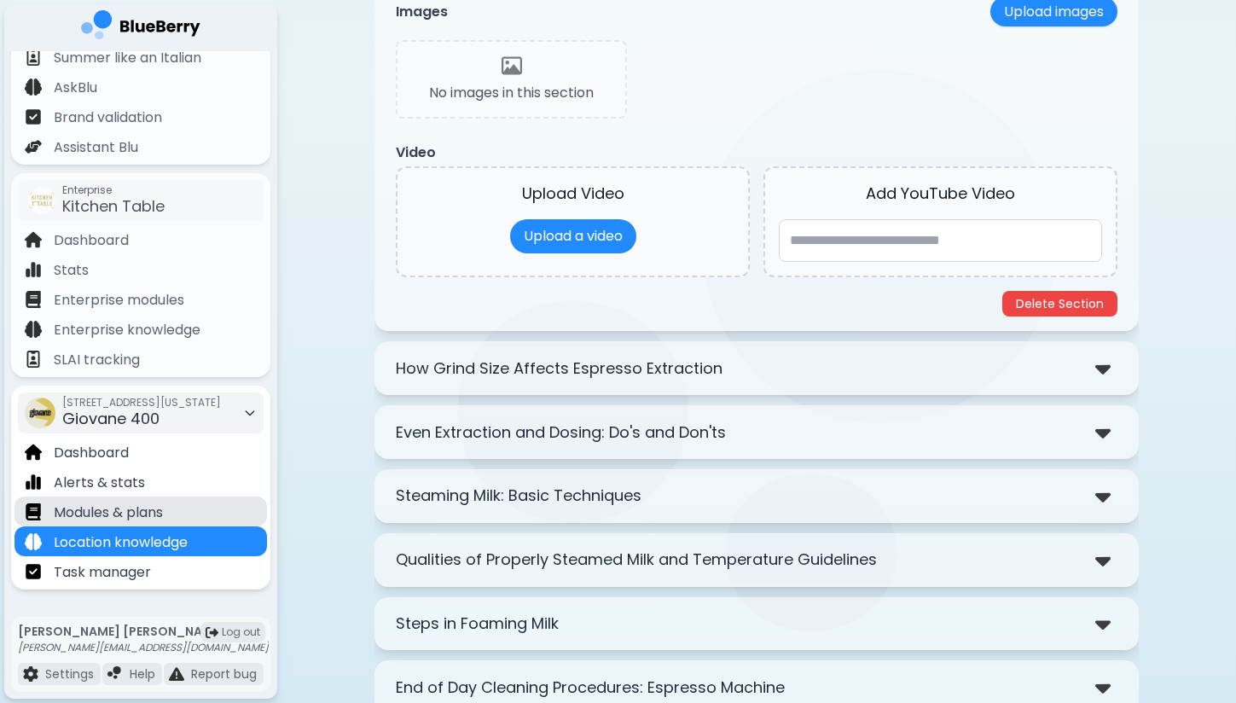
click at [186, 511] on div "Modules & plans" at bounding box center [141, 512] width 253 height 30
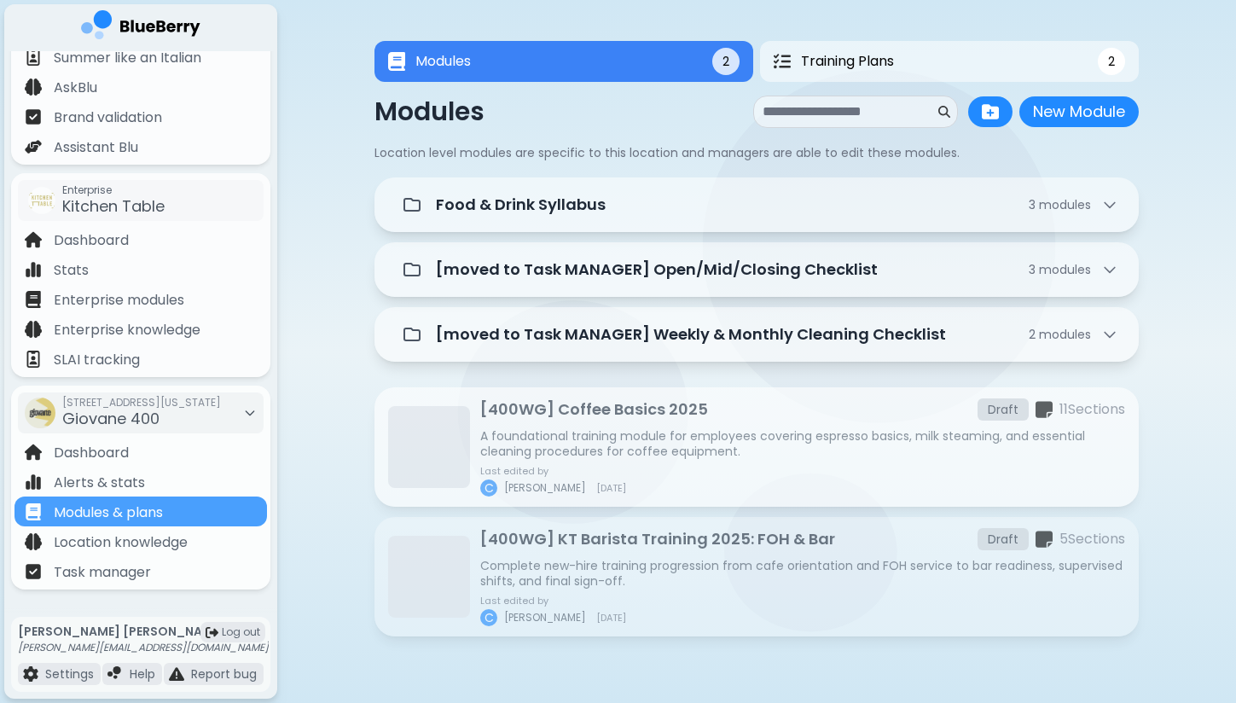
click at [677, 422] on div "[400WG] Coffee Basics 2025 Draft 11 Section s A foundational training module fo…" at bounding box center [802, 447] width 645 height 99
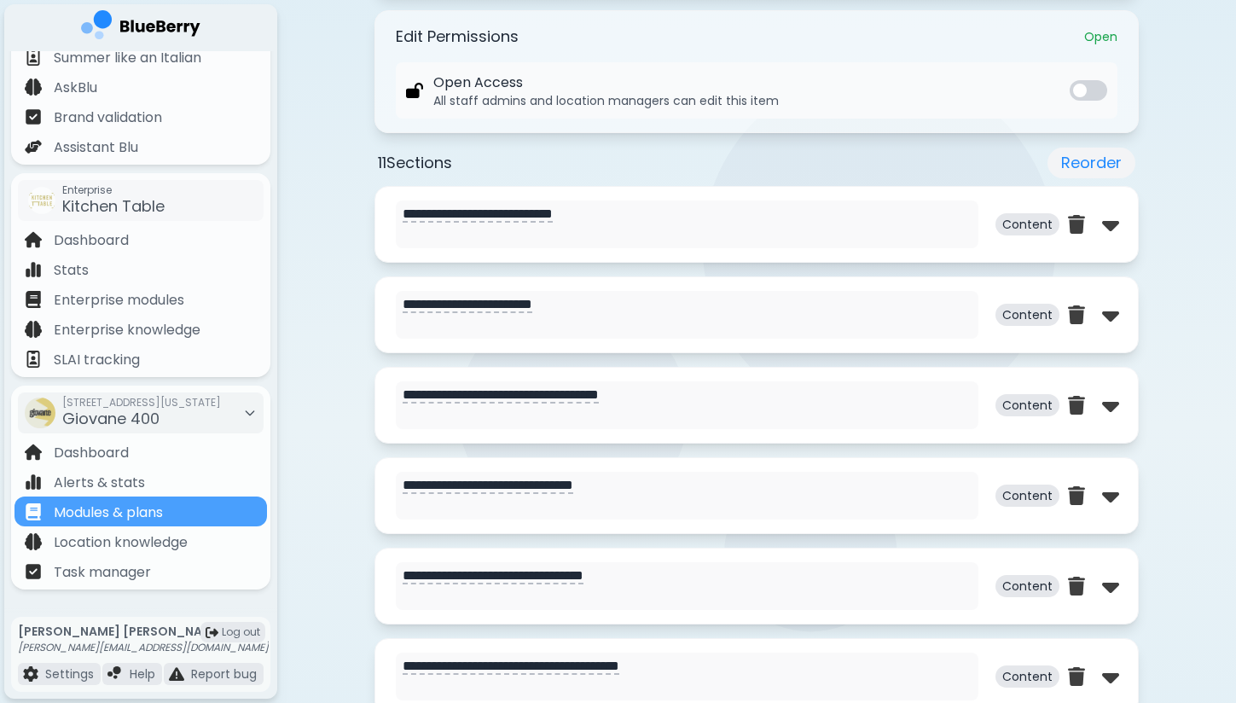
scroll to position [748, 0]
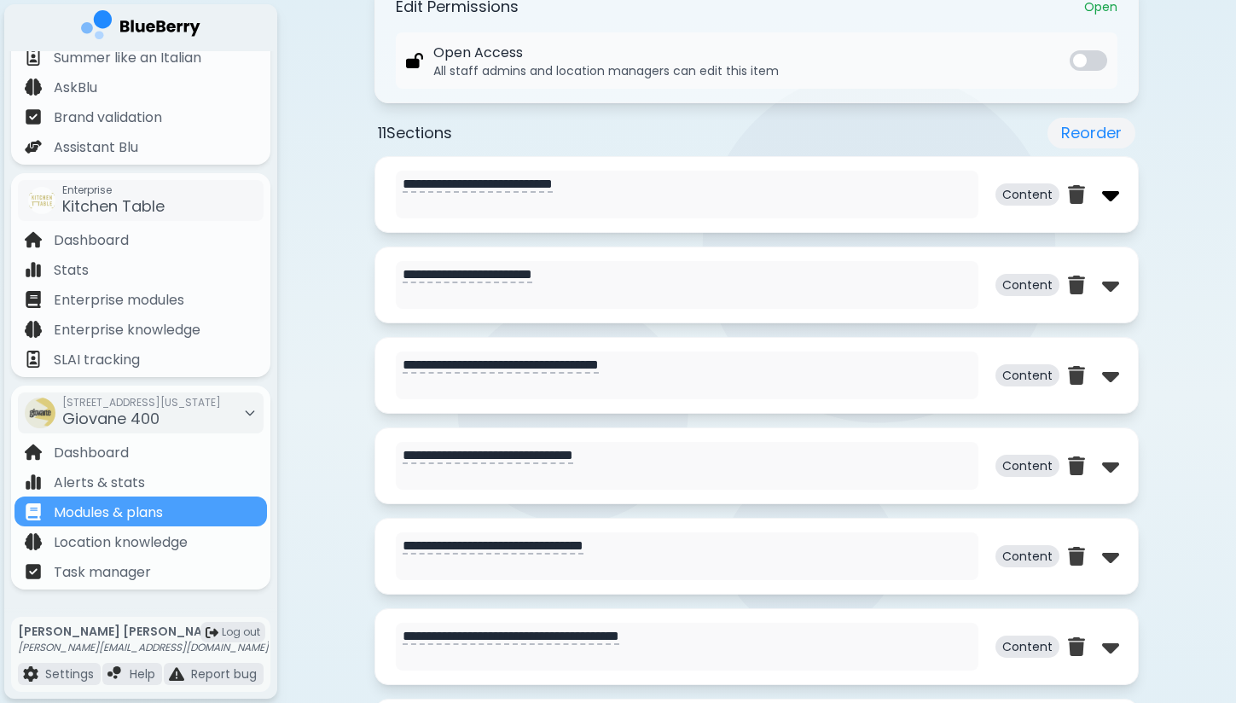
click at [1109, 197] on img at bounding box center [1110, 194] width 17 height 27
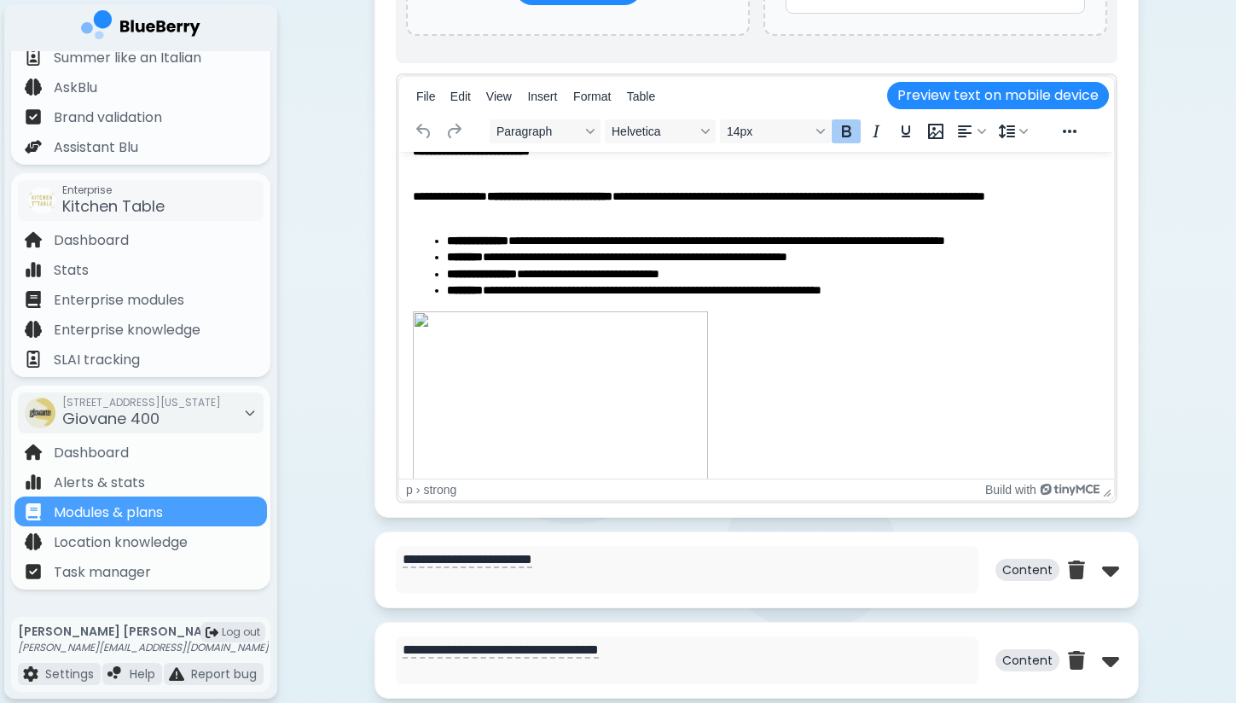
scroll to position [0, 0]
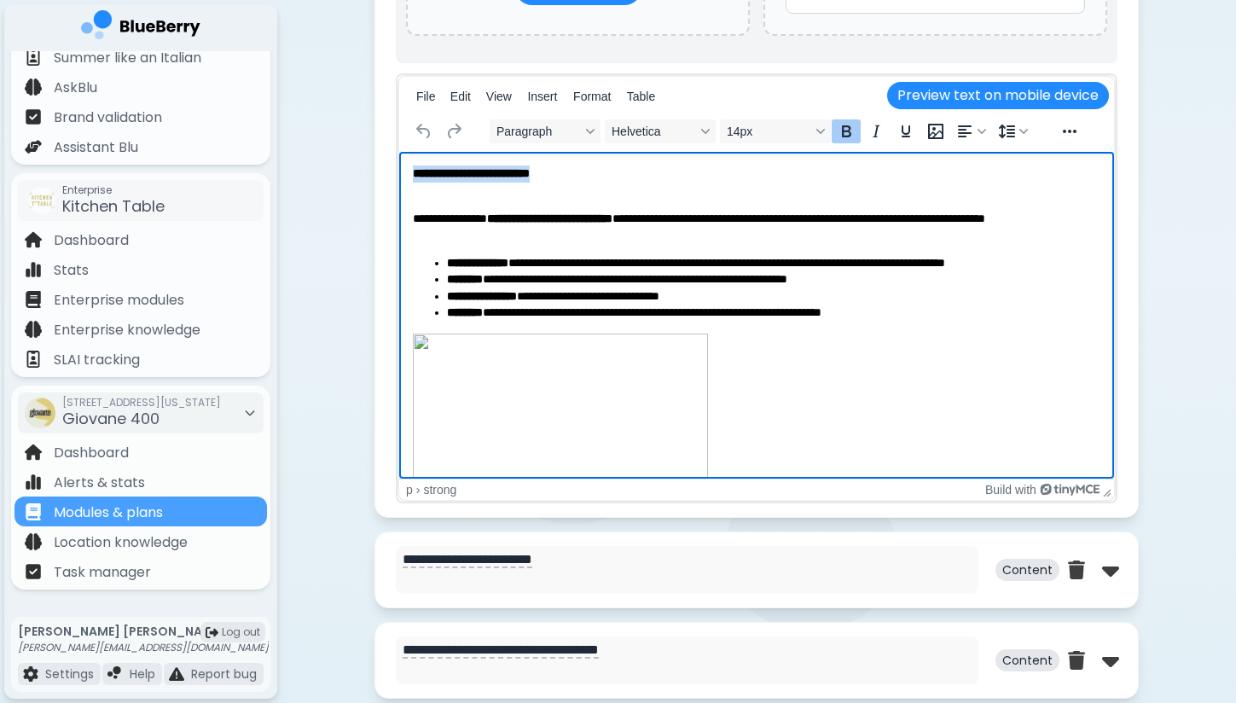
drag, startPoint x: 414, startPoint y: 172, endPoint x: 571, endPoint y: 172, distance: 157.0
click at [571, 172] on p "**********" at bounding box center [757, 174] width 688 height 17
copy strong "**********"
click at [560, 228] on p "**********" at bounding box center [757, 219] width 688 height 49
click at [650, 227] on p "**********" at bounding box center [757, 219] width 688 height 49
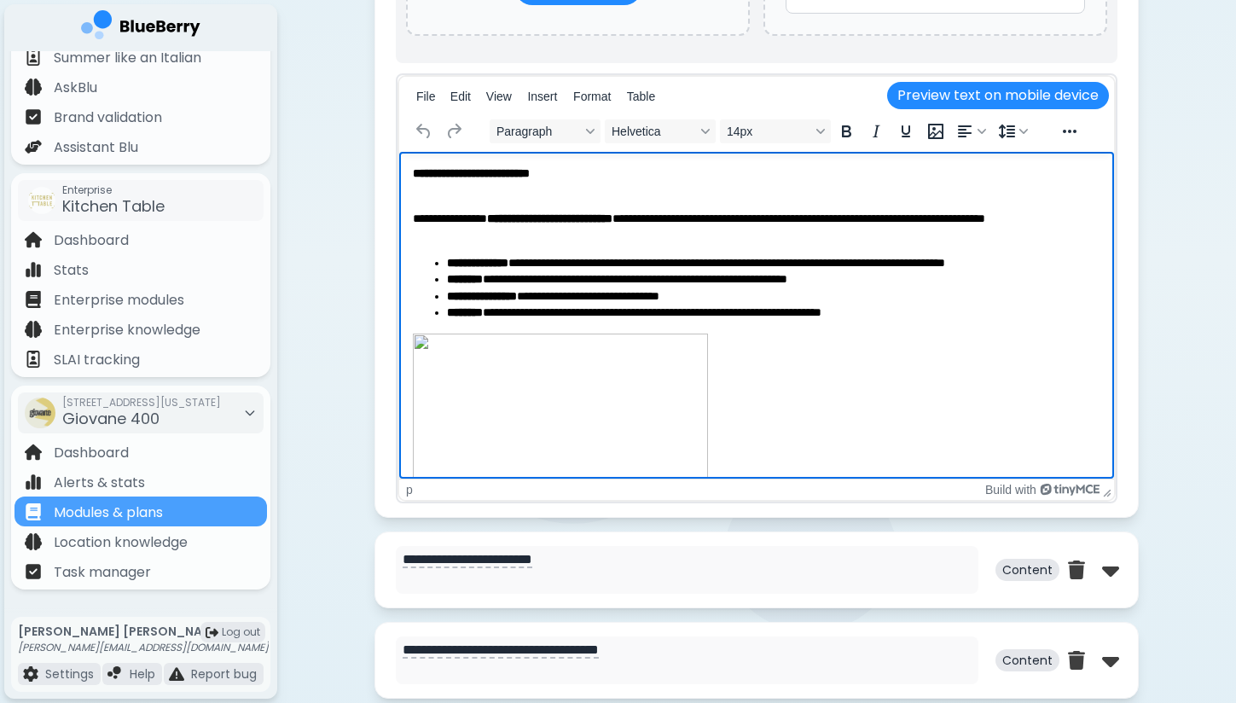
click at [462, 217] on p "**********" at bounding box center [757, 219] width 688 height 49
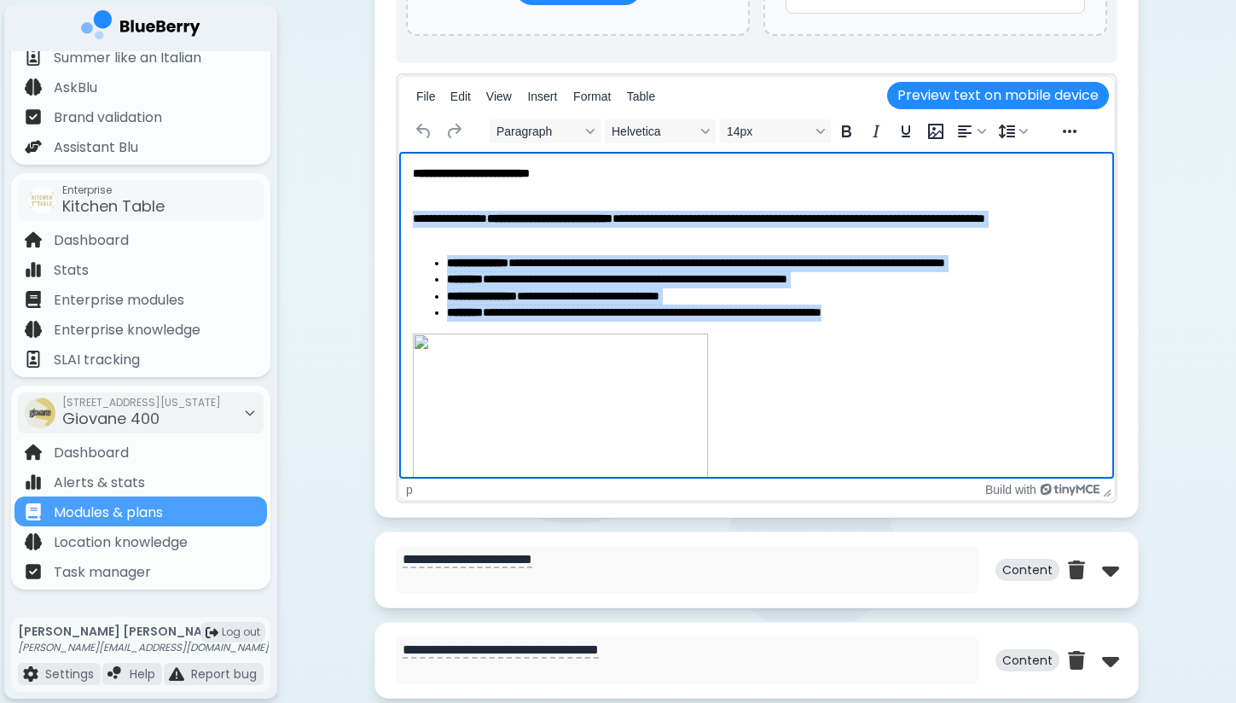
drag, startPoint x: 915, startPoint y: 316, endPoint x: 410, endPoint y: 212, distance: 514.9
click at [410, 212] on html "**********" at bounding box center [756, 714] width 715 height 1124
drag, startPoint x: 414, startPoint y: 215, endPoint x: 922, endPoint y: 311, distance: 516.6
click at [922, 311] on body "**********" at bounding box center [757, 714] width 688 height 1096
copy body "**********"
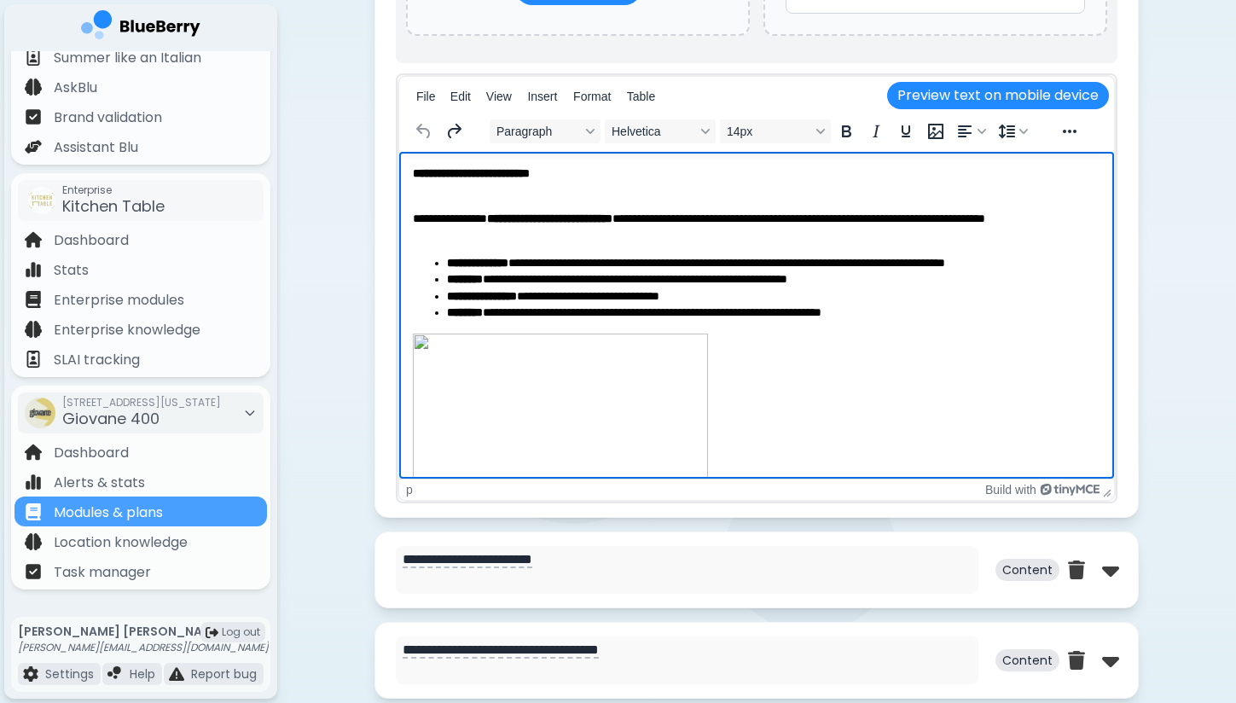
click at [710, 240] on p "**********" at bounding box center [757, 219] width 688 height 49
